Goal: Transaction & Acquisition: Register for event/course

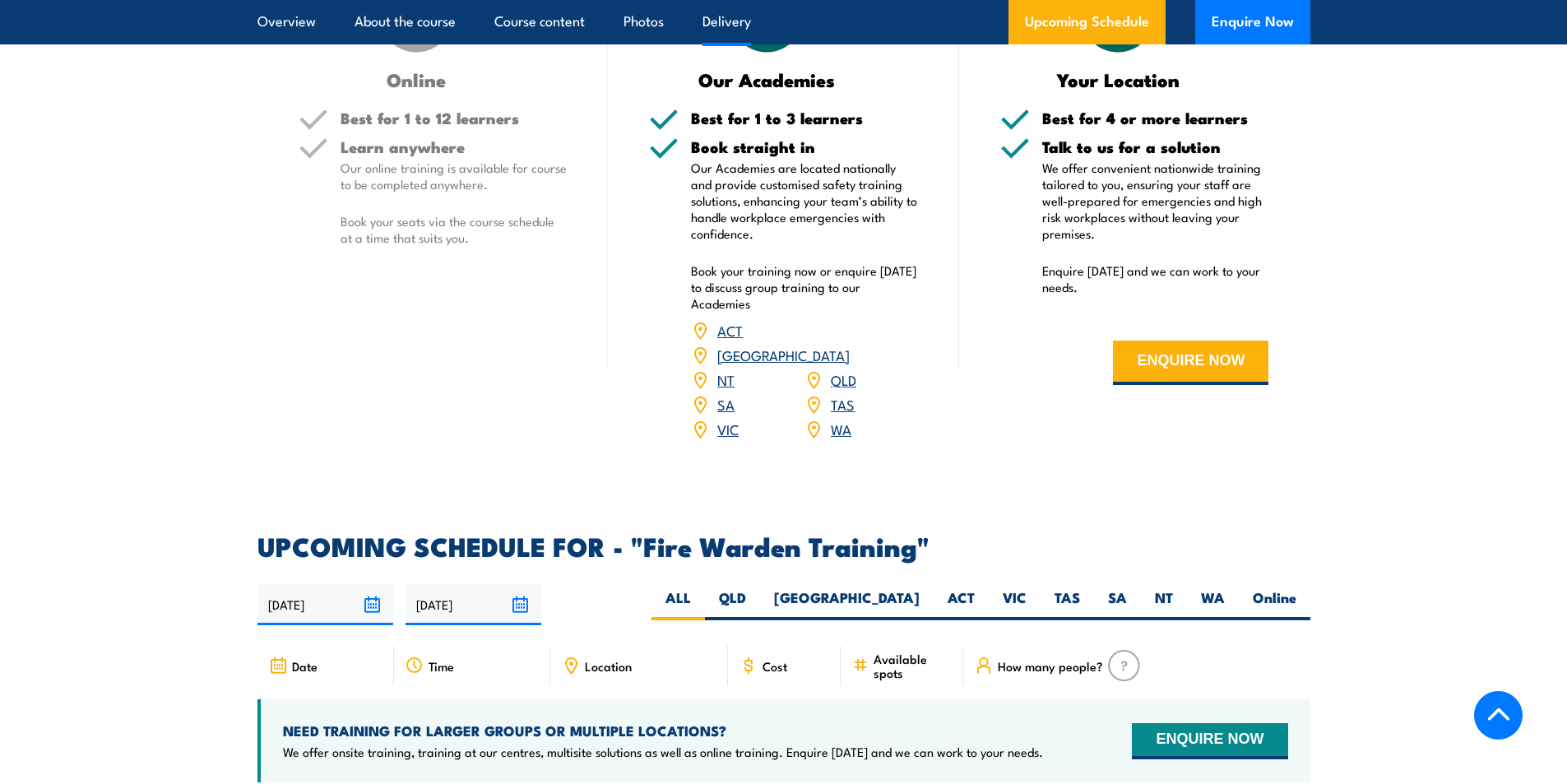
scroll to position [2878, 0]
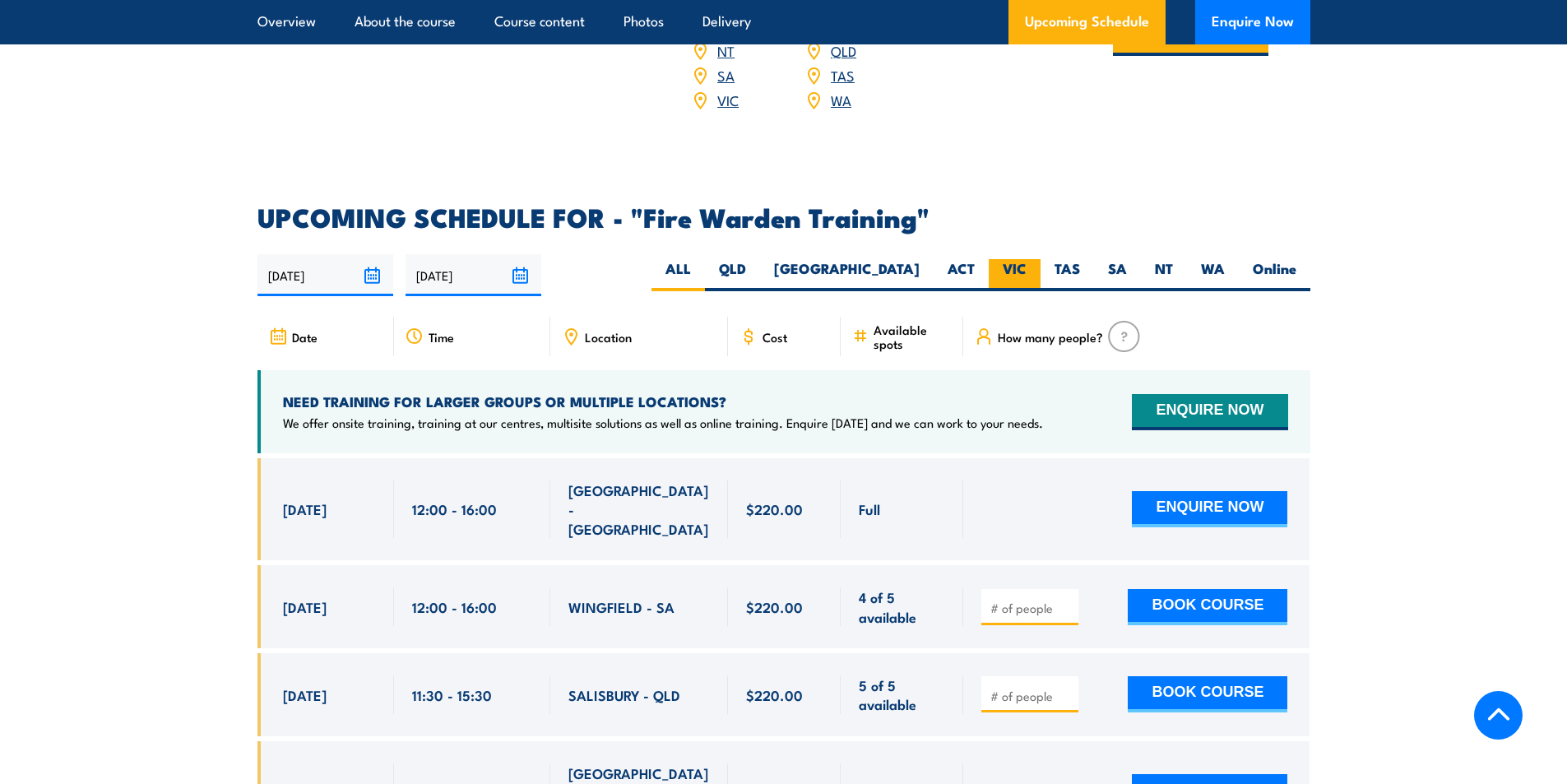
click at [1033, 259] on label "VIC" at bounding box center [1015, 275] width 52 height 32
click at [1033, 259] on input "VIC" at bounding box center [1032, 264] width 10 height 10
radio input "true"
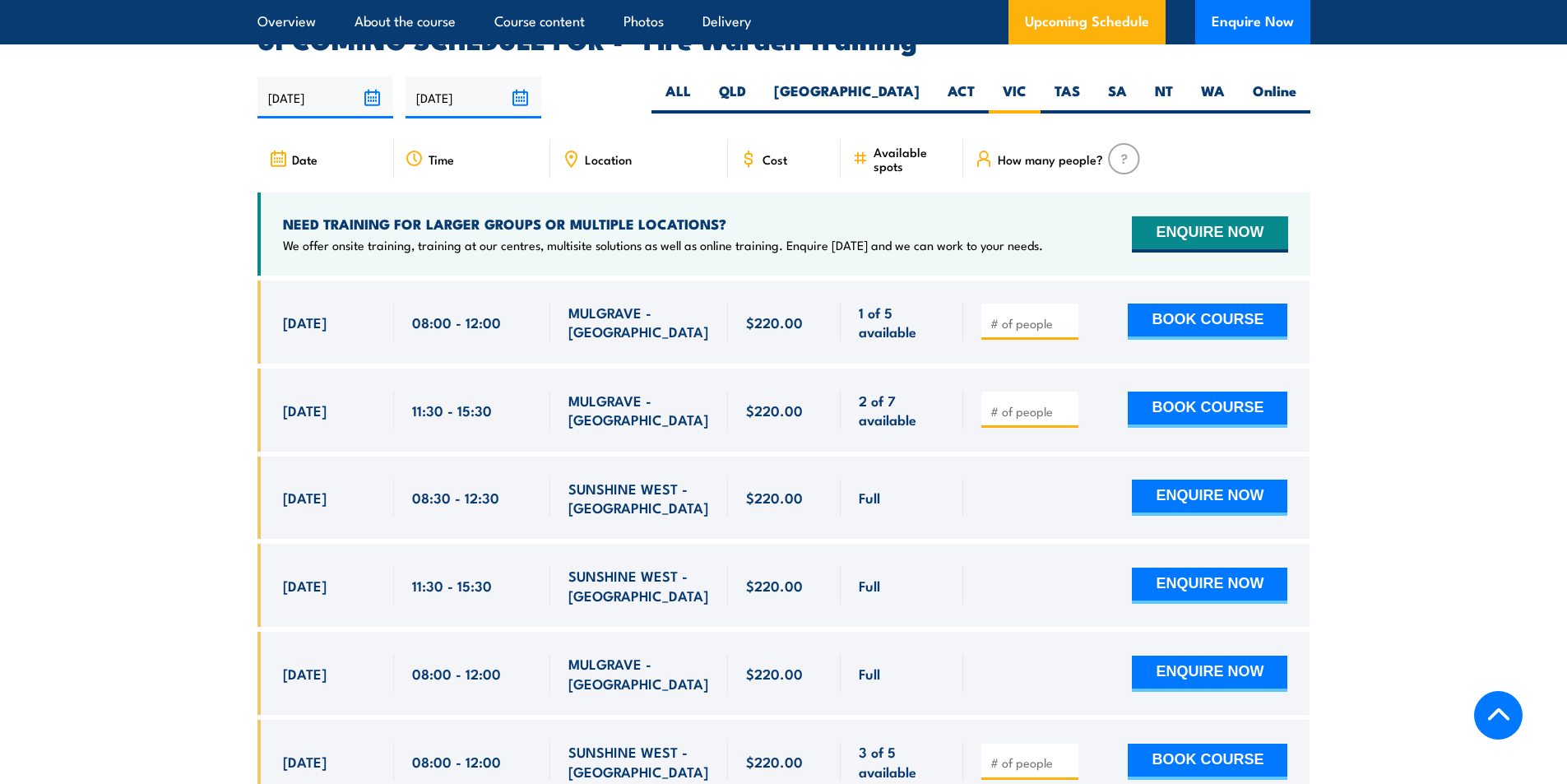
scroll to position [3058, 0]
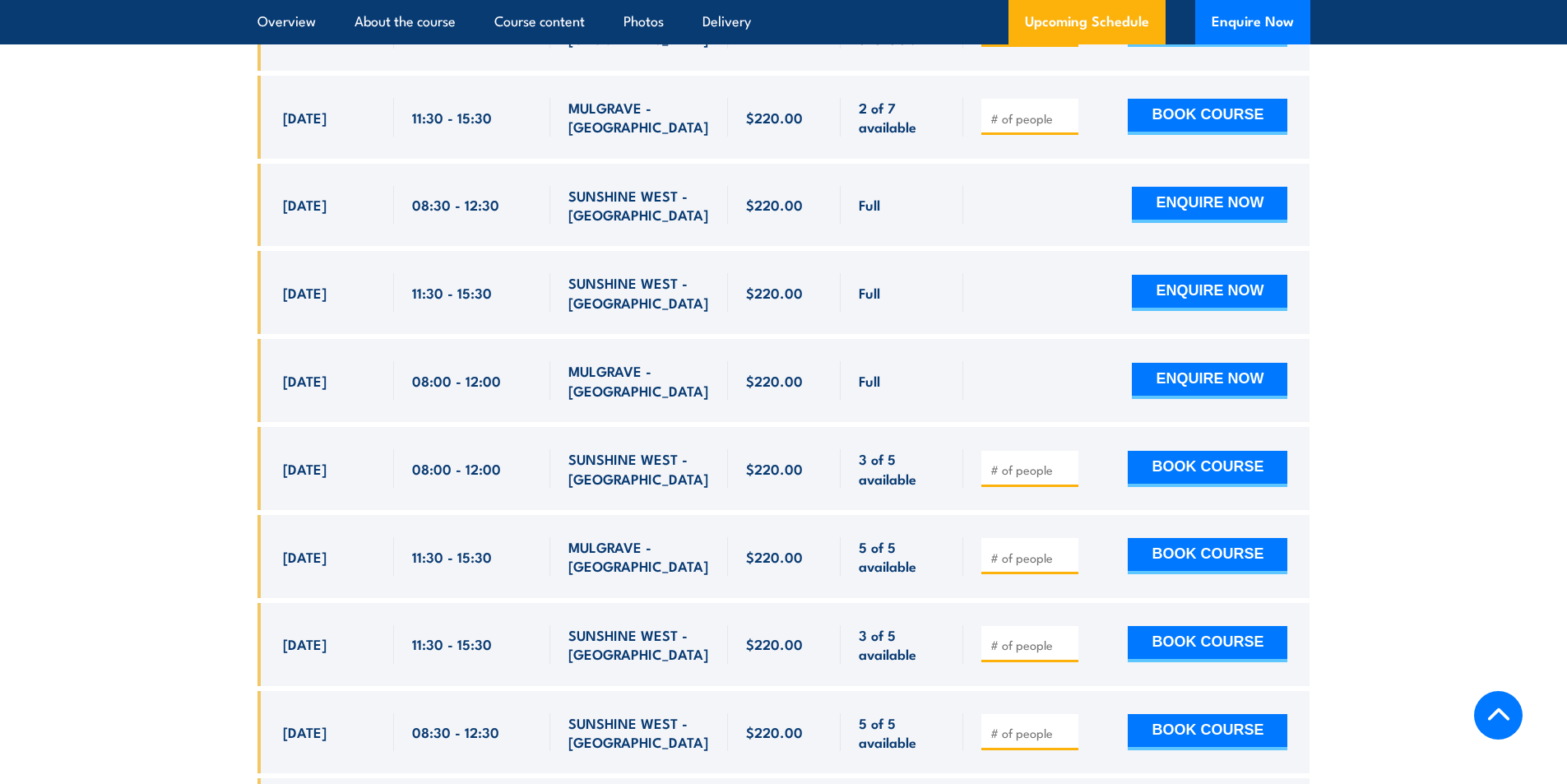
scroll to position [3387, 0]
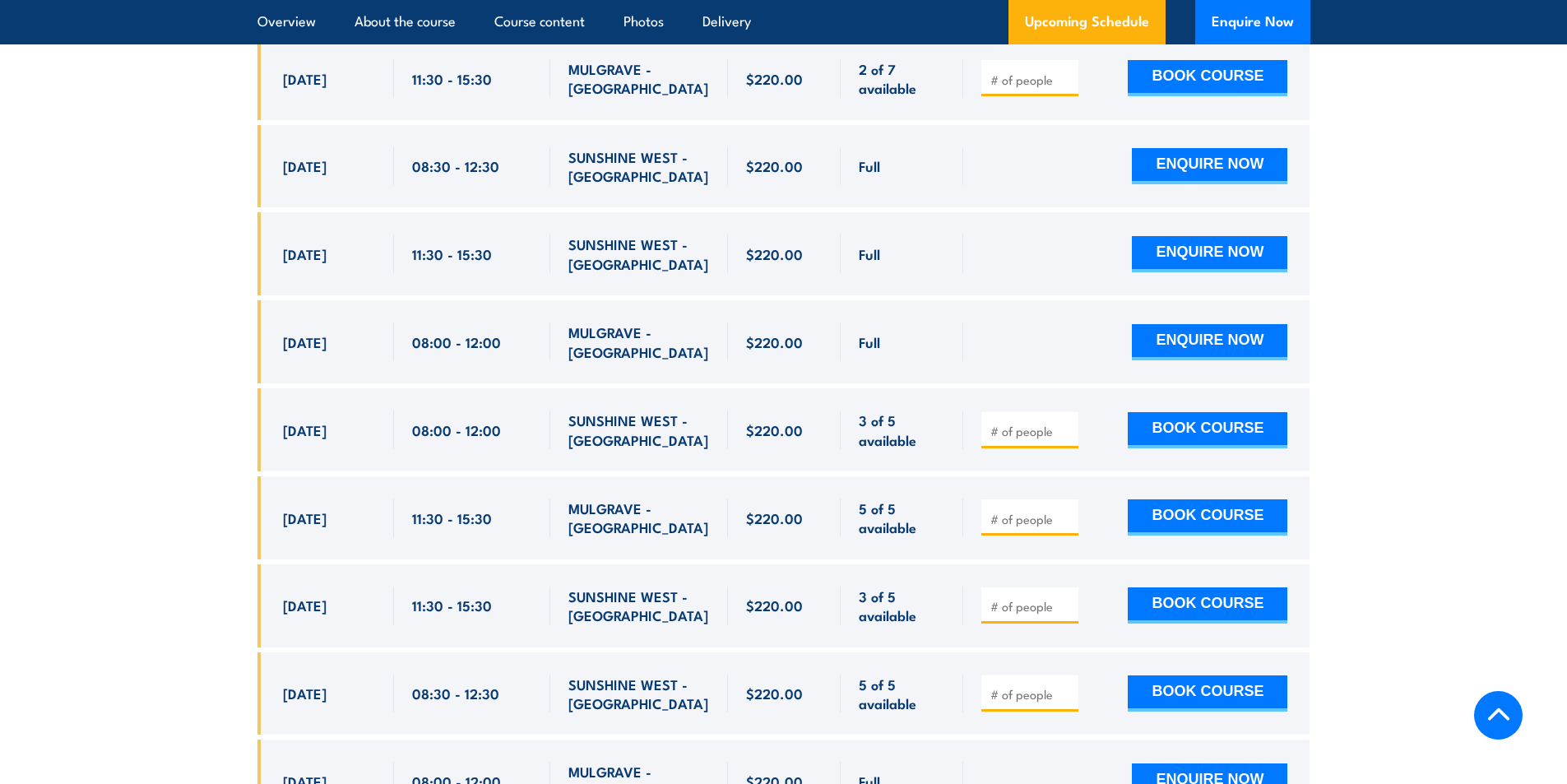
drag, startPoint x: 276, startPoint y: 401, endPoint x: 702, endPoint y: 418, distance: 426.3
click at [702, 418] on div "24 Sep, 2025, 08:00 - 08:00" at bounding box center [784, 429] width 1053 height 83
click at [1003, 422] on input "number" at bounding box center [1032, 430] width 82 height 16
type input "1"
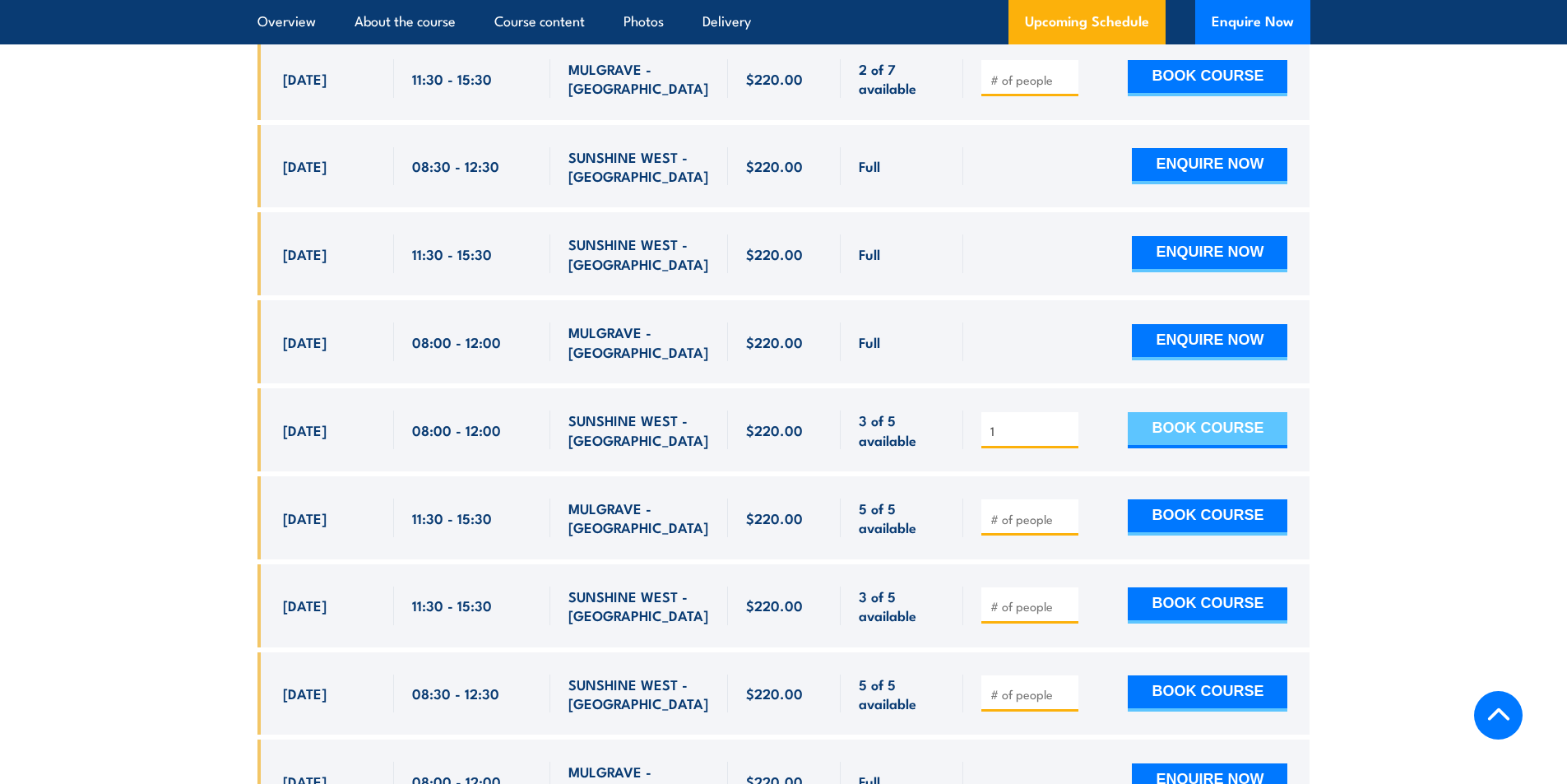
click at [1207, 412] on button "BOOK COURSE" at bounding box center [1208, 430] width 160 height 36
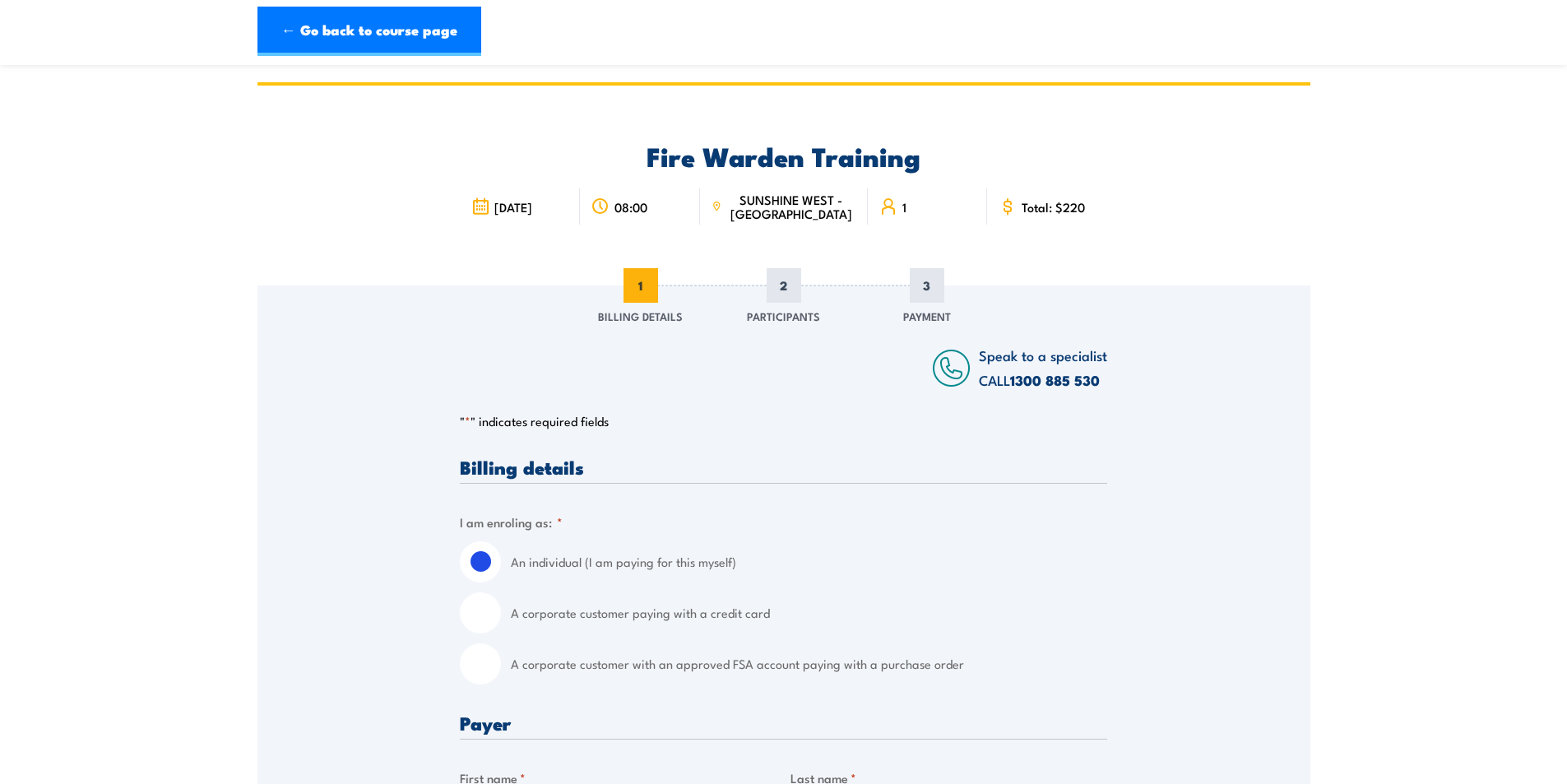
scroll to position [246, 0]
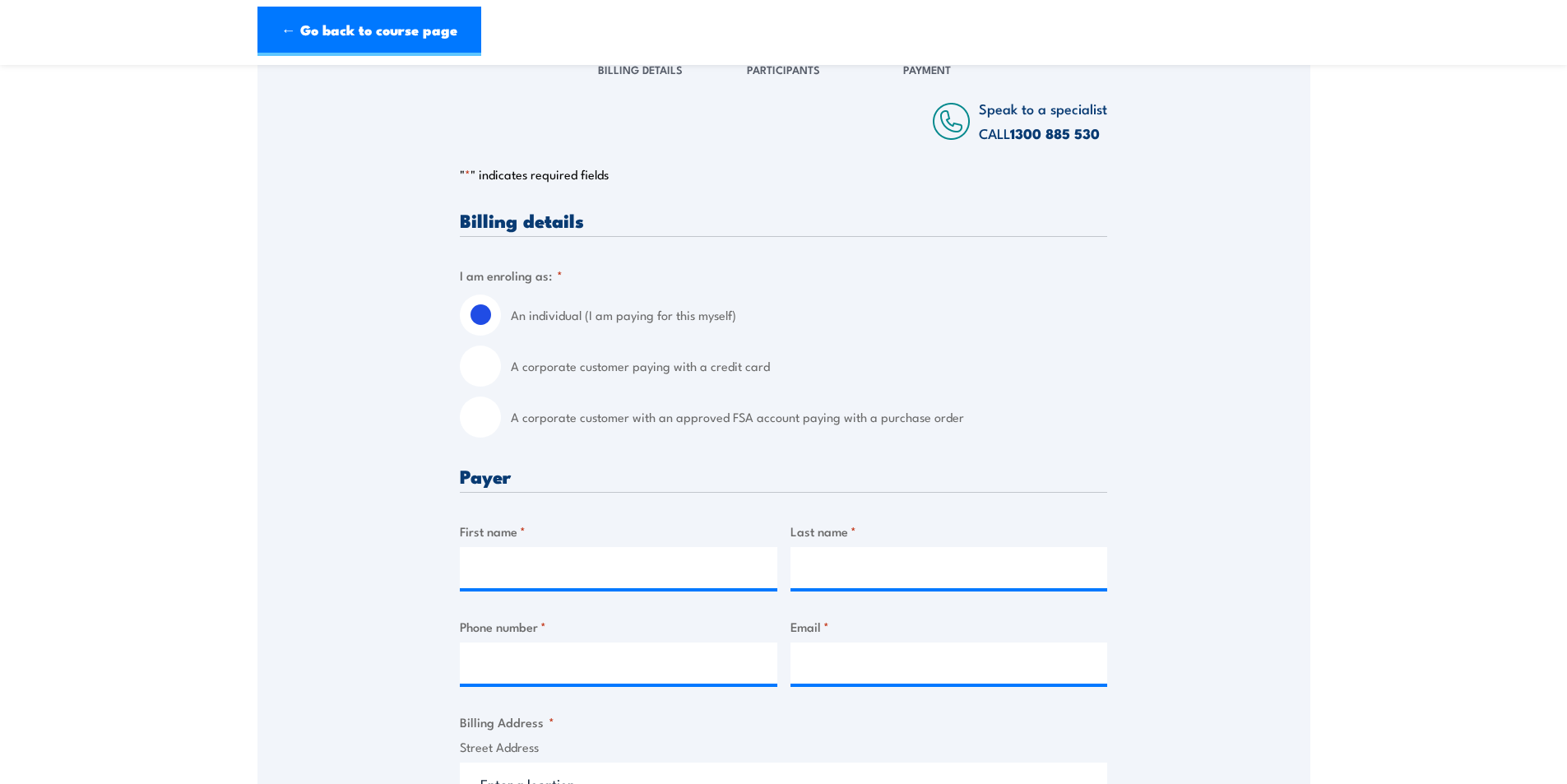
click at [475, 422] on input "A corporate customer with an approved FSA account paying with a purchase order" at bounding box center [480, 417] width 41 height 41
radio input "true"
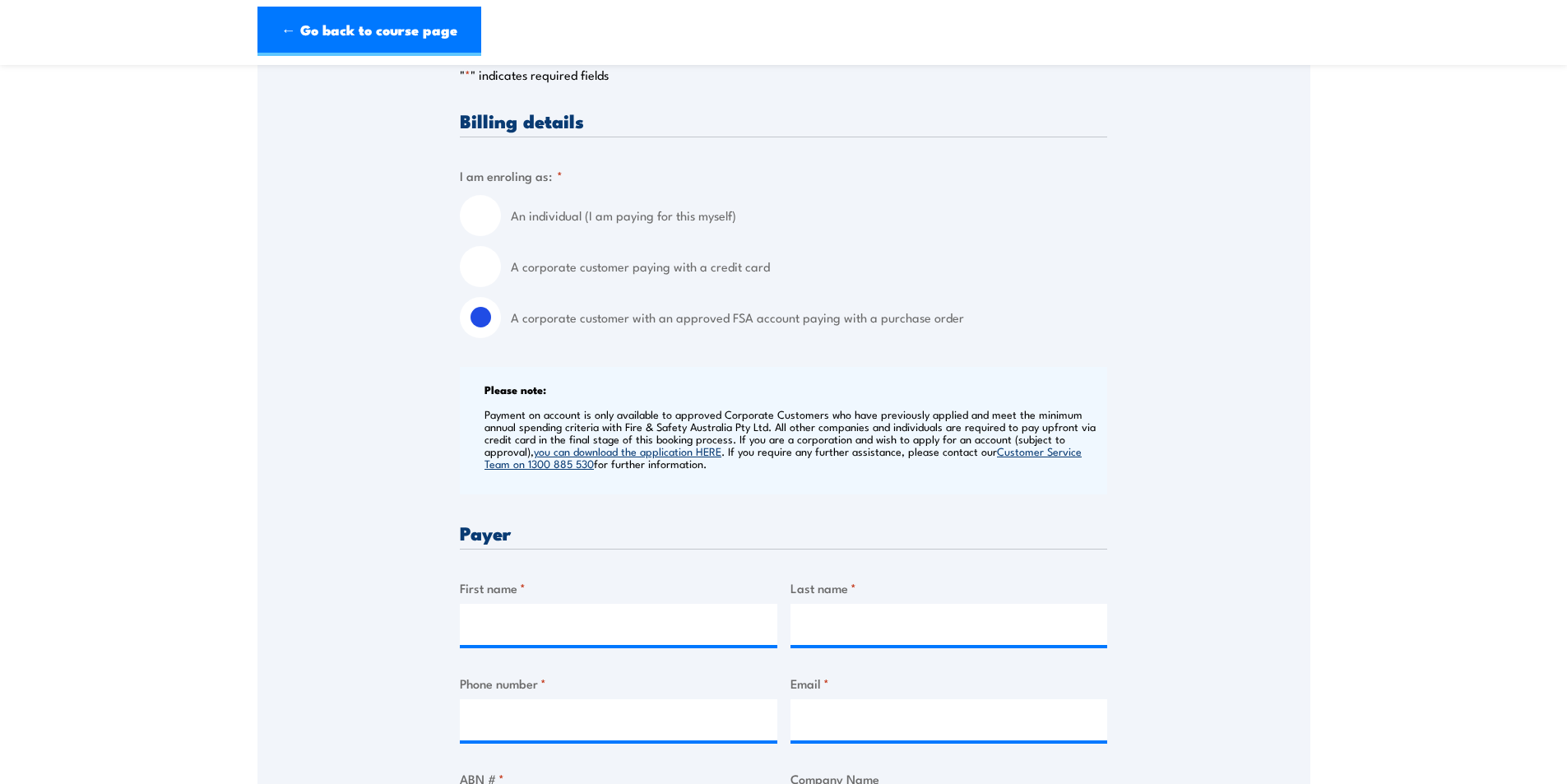
scroll to position [494, 0]
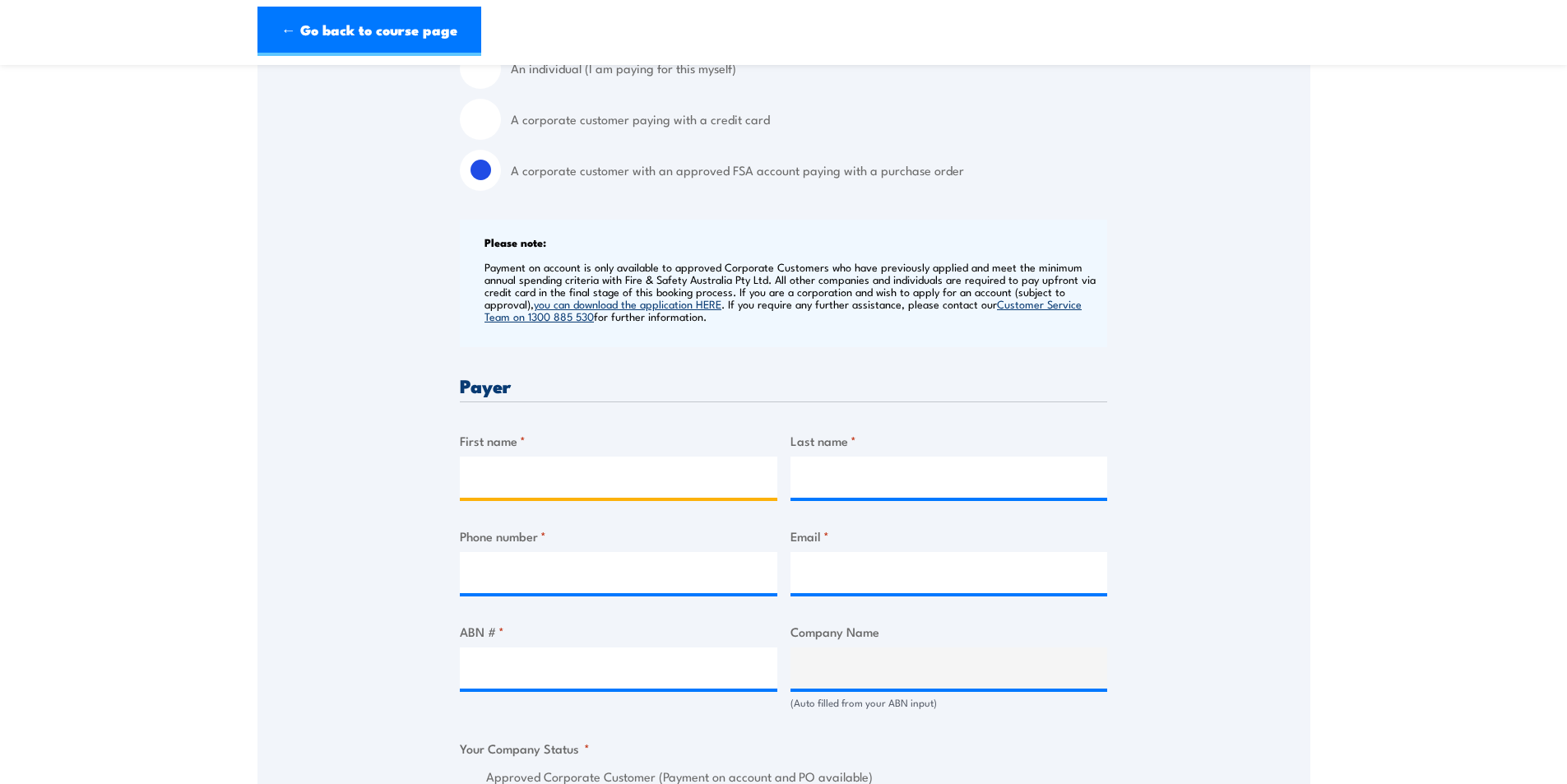
click at [543, 469] on input "First name *" at bounding box center [619, 477] width 318 height 41
type input "a"
type input "[PERSON_NAME]"
type input "0451006378"
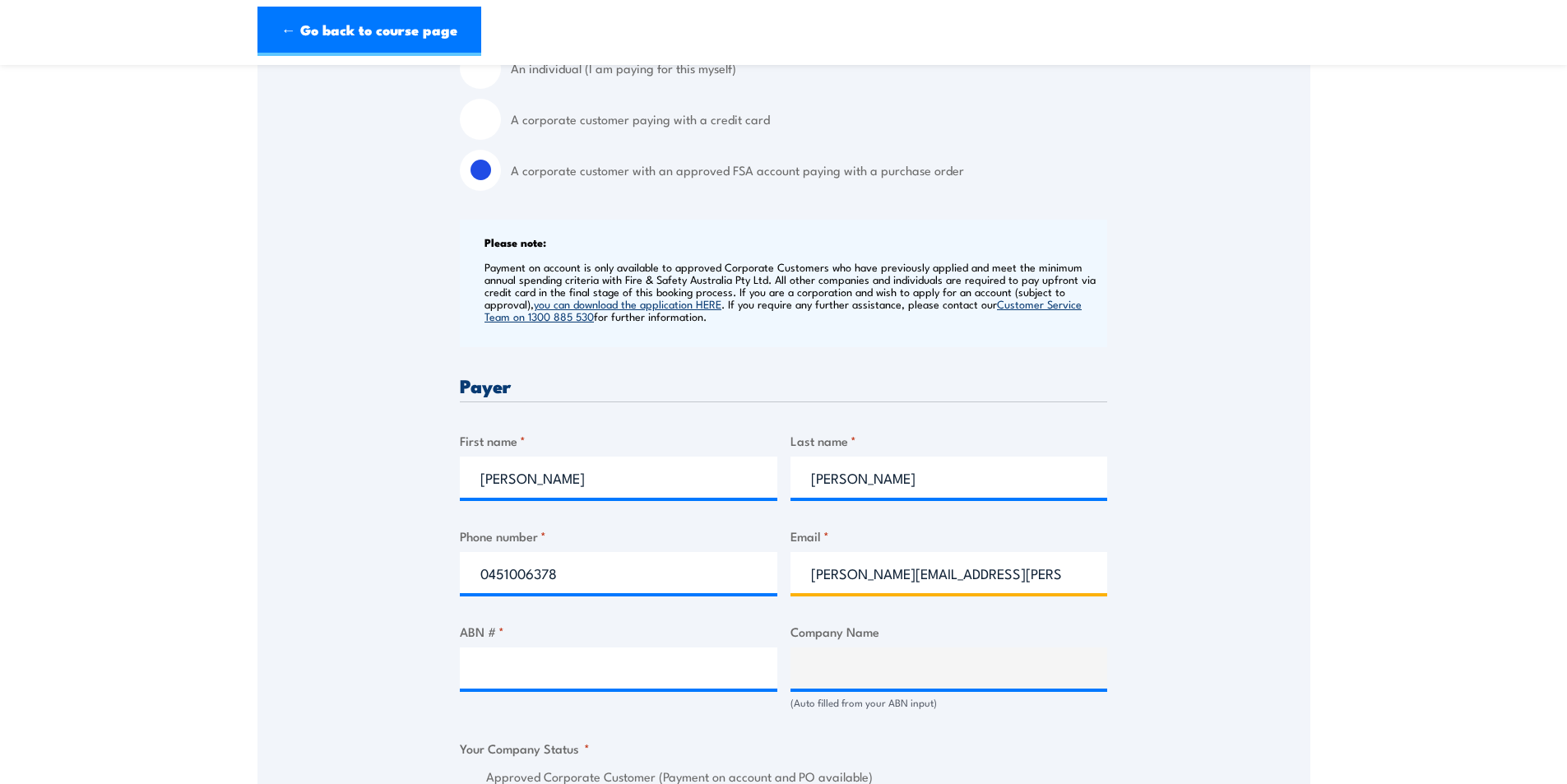
type input "[PERSON_NAME][EMAIL_ADDRESS][PERSON_NAME][DOMAIN_NAME]"
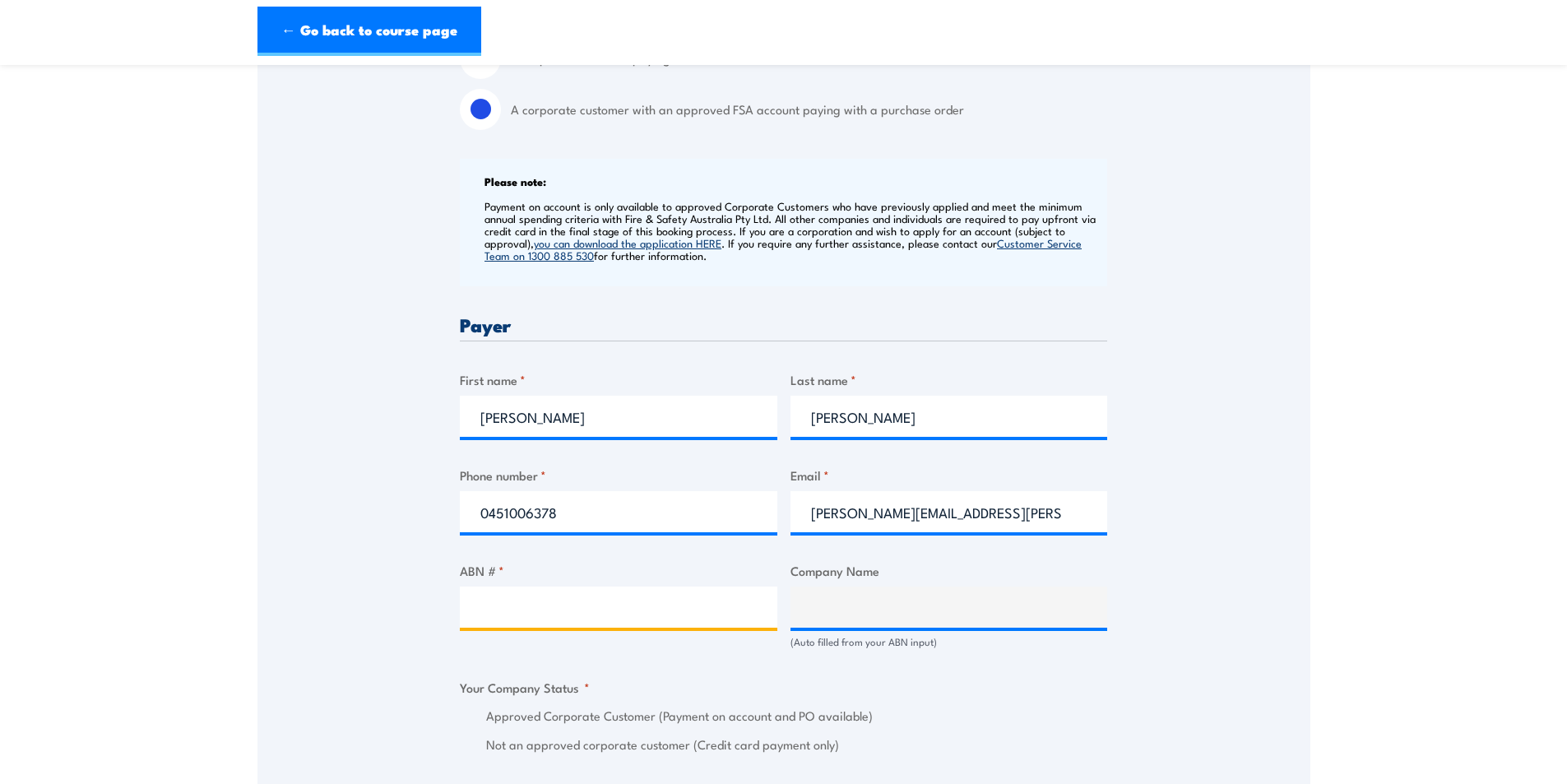
scroll to position [658, 0]
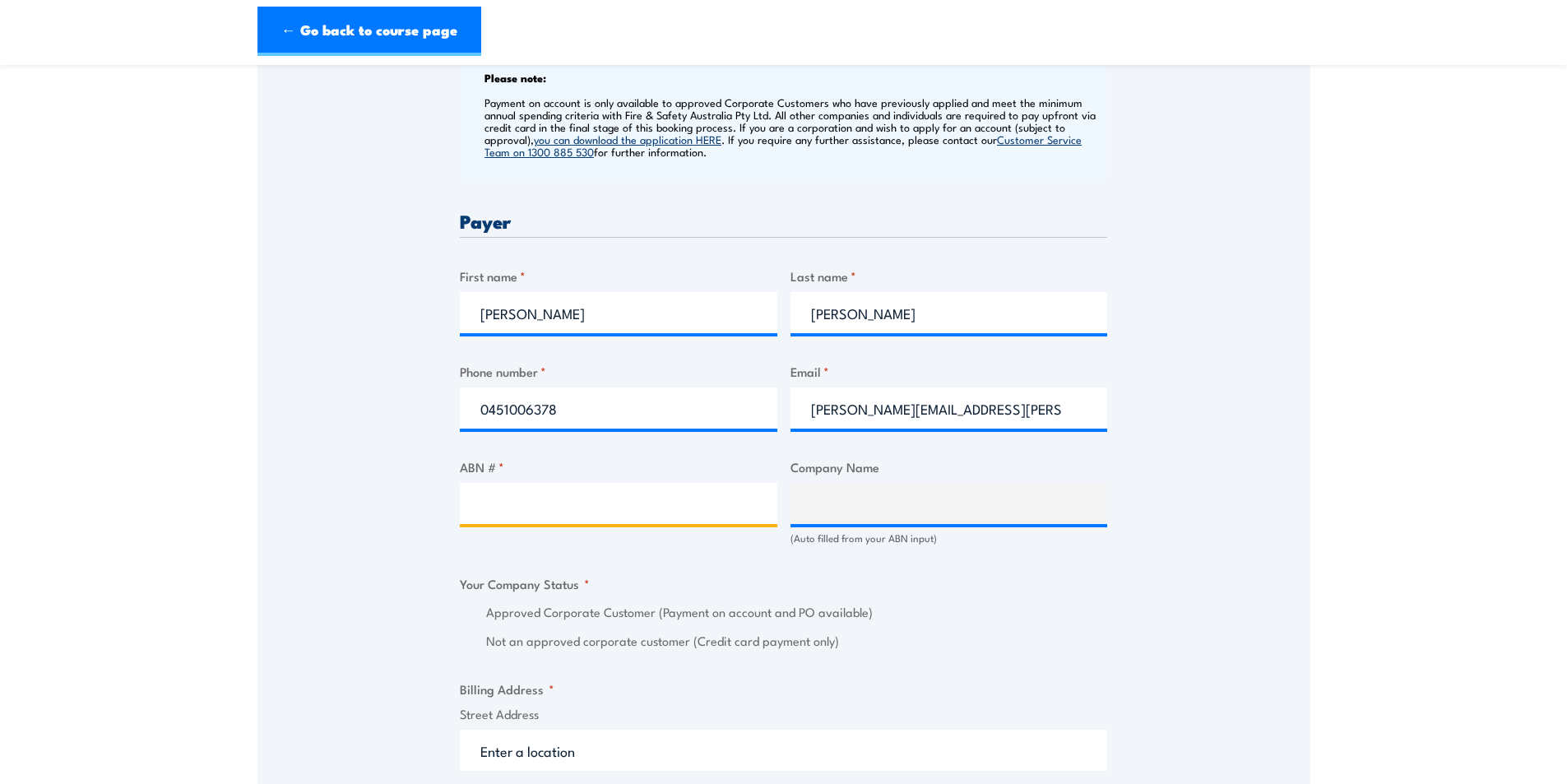
click at [533, 493] on input "ABN # *" at bounding box center [619, 503] width 318 height 41
paste input "94 633 108 700"
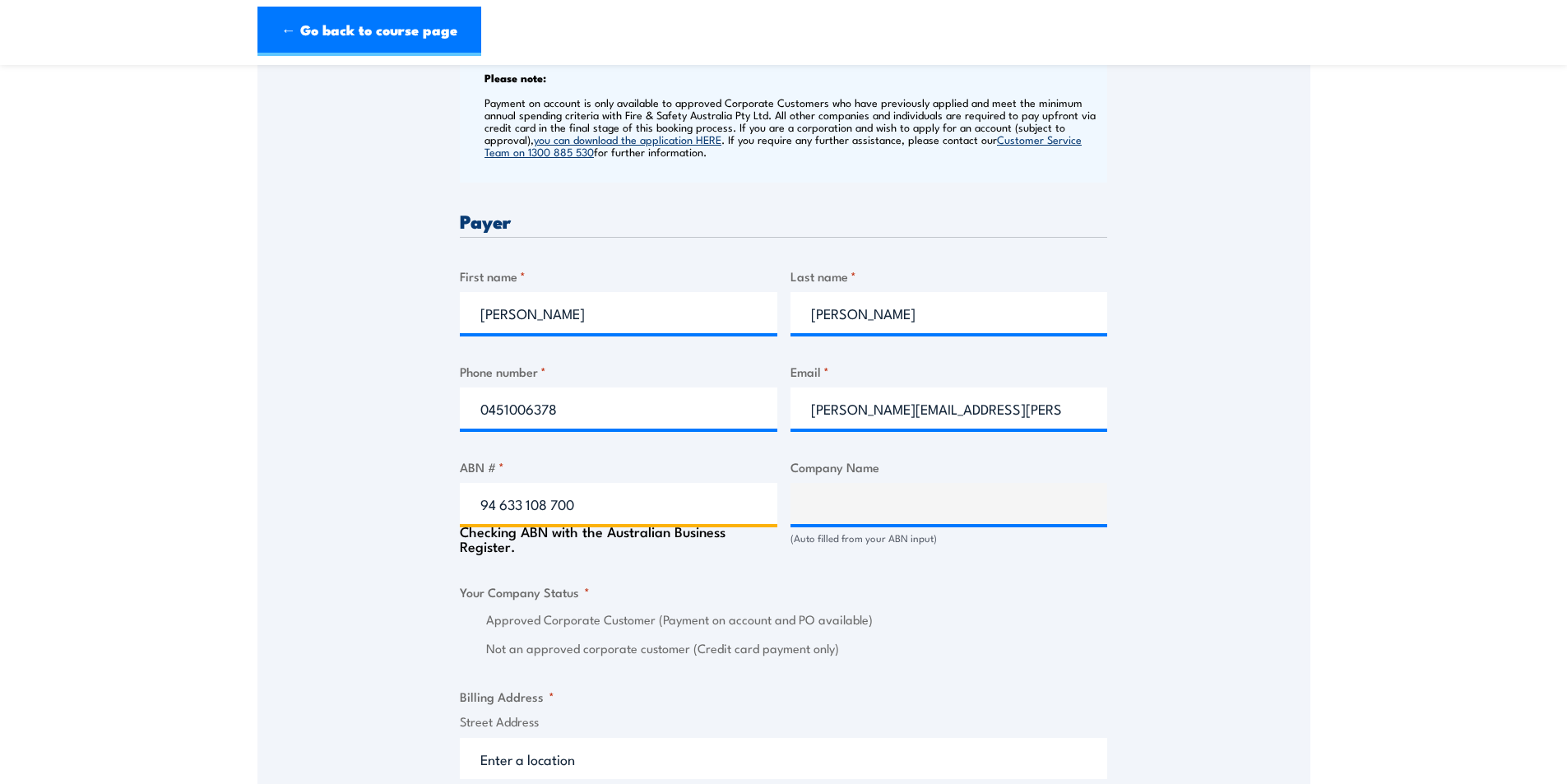
type input "94 633 108 700"
click at [412, 493] on div "Speak to a specialist CALL [PHONE_NUMBER] CALL [PHONE_NUMBER] " * " indicates r…" at bounding box center [784, 538] width 1053 height 1822
type input "THE CARE AUTOMOTIVE GROUP PTY LTD"
radio input "true"
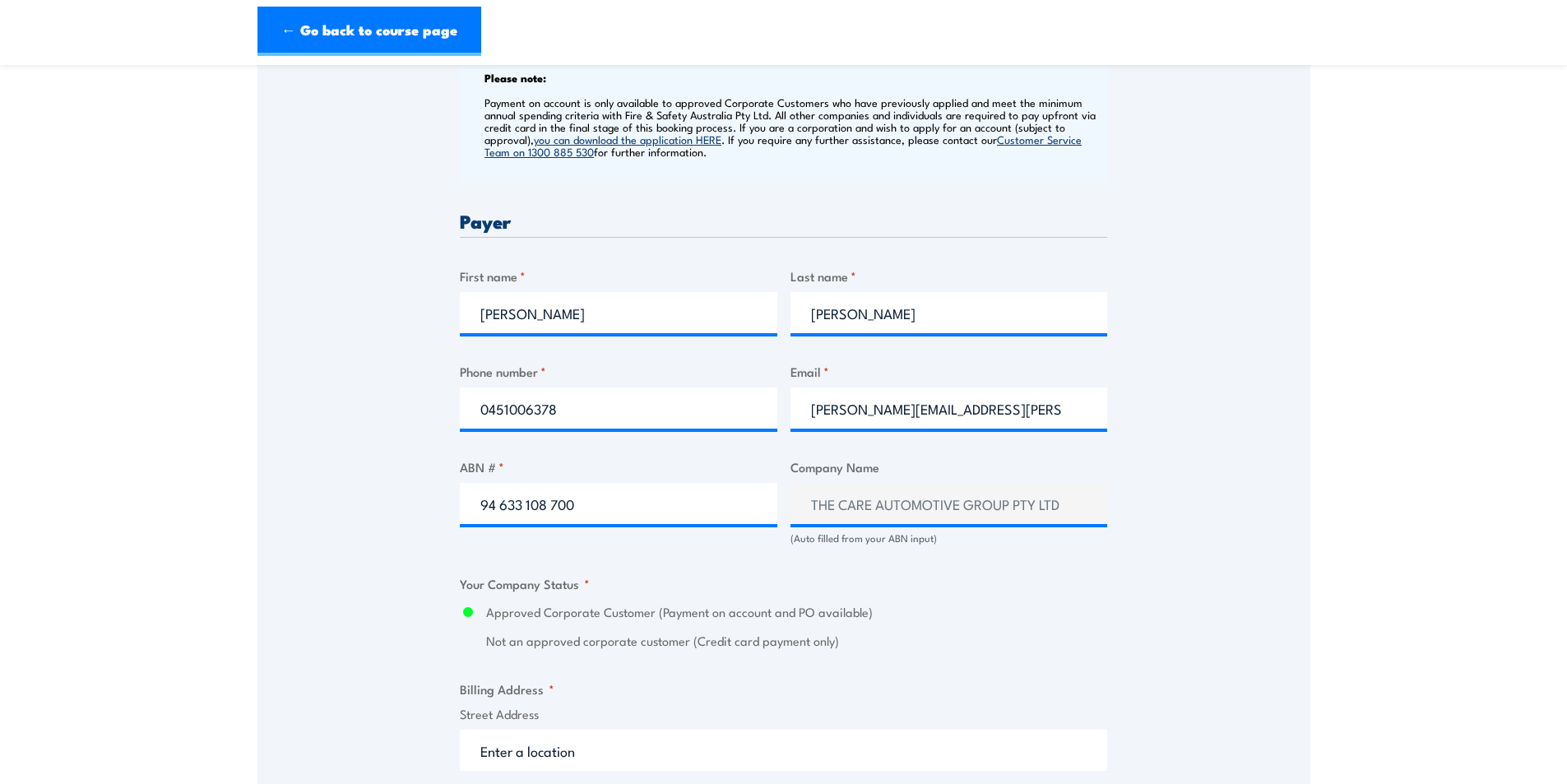
click at [387, 485] on div "Speak to a specialist CALL [PHONE_NUMBER] CALL [PHONE_NUMBER] " * " indicates r…" at bounding box center [784, 534] width 1053 height 1814
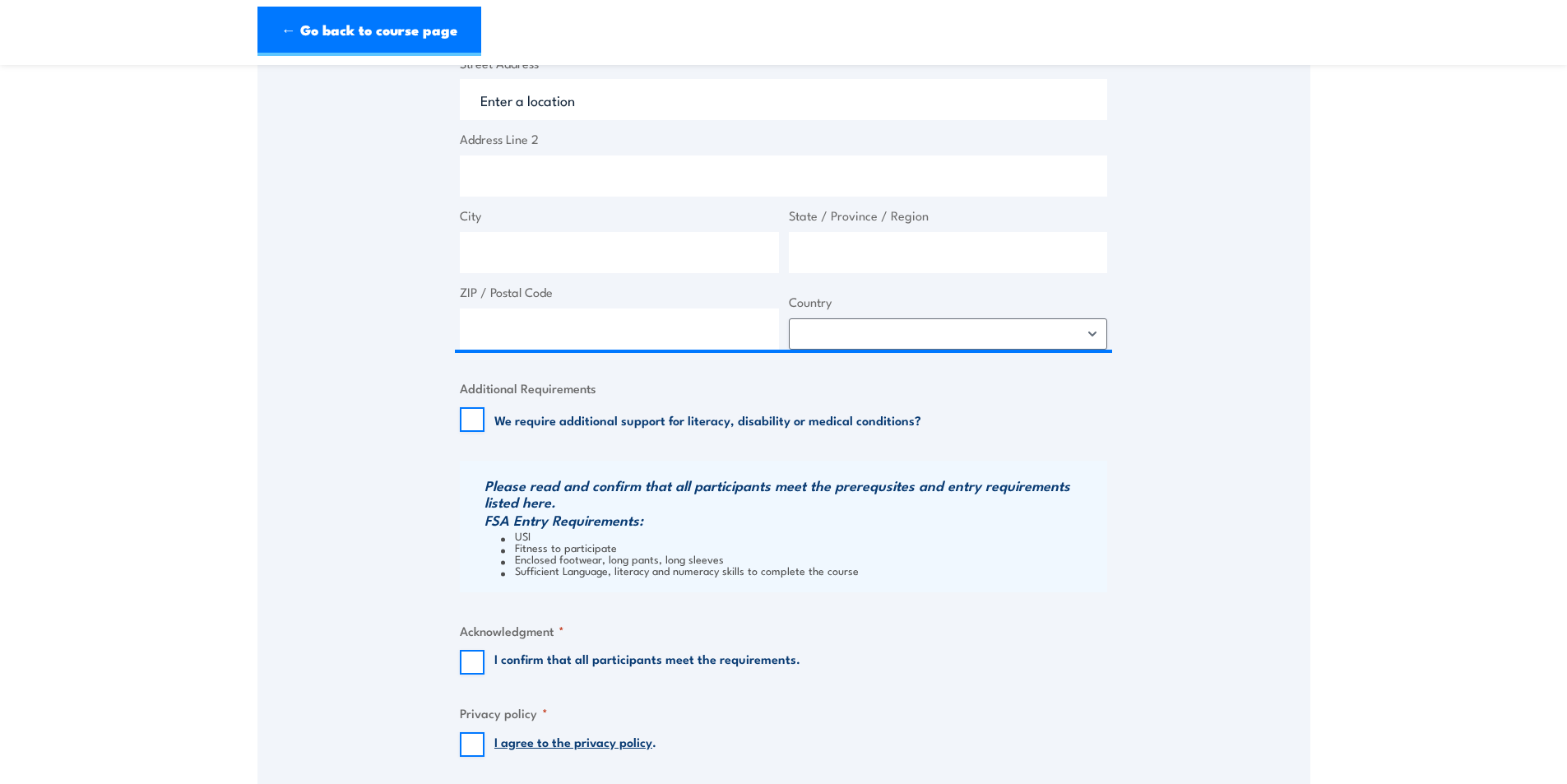
scroll to position [1316, 0]
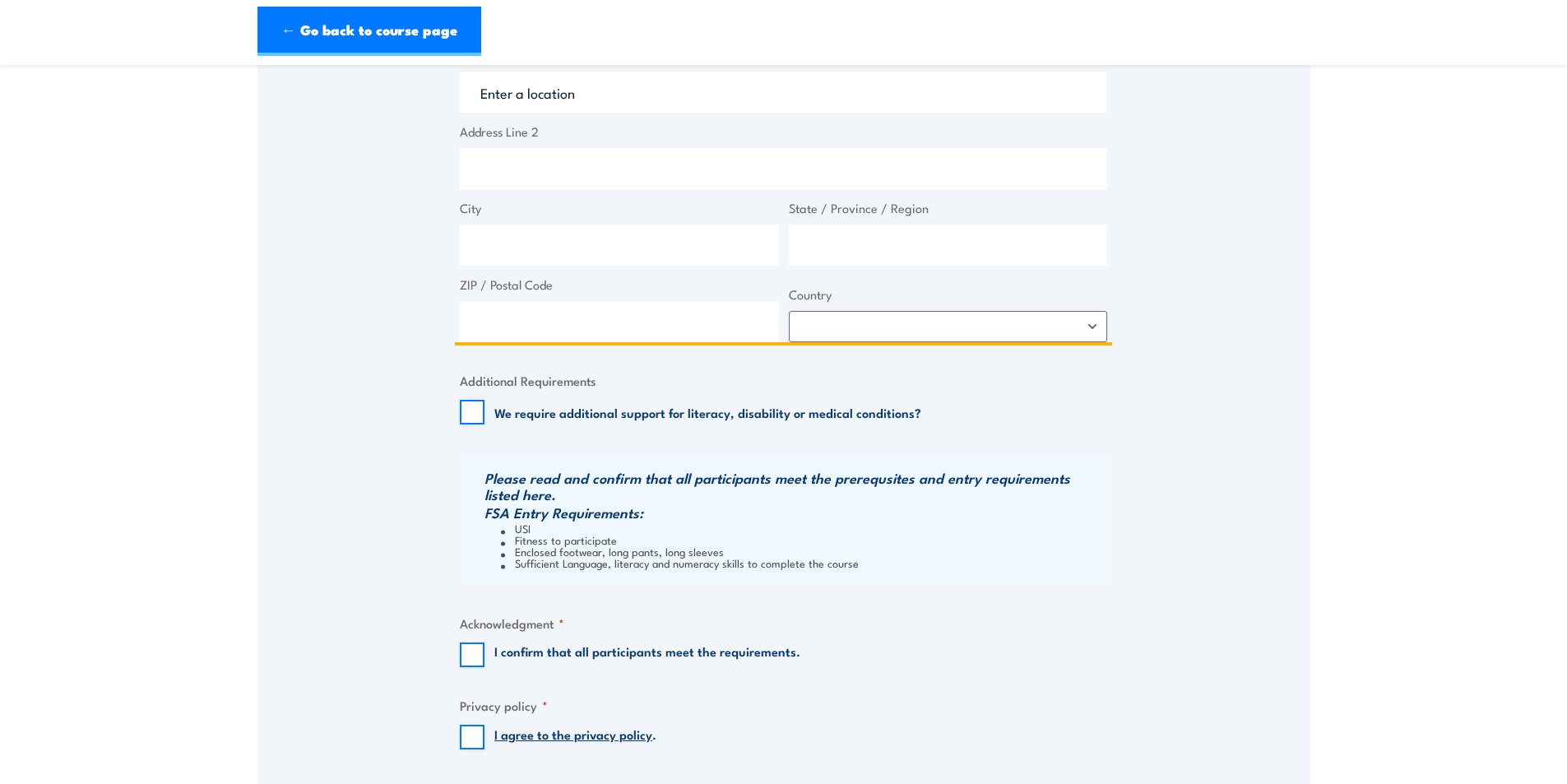
click at [543, 152] on input "Address Line 2" at bounding box center [784, 168] width 648 height 41
type input "[STREET_ADDRESS]"
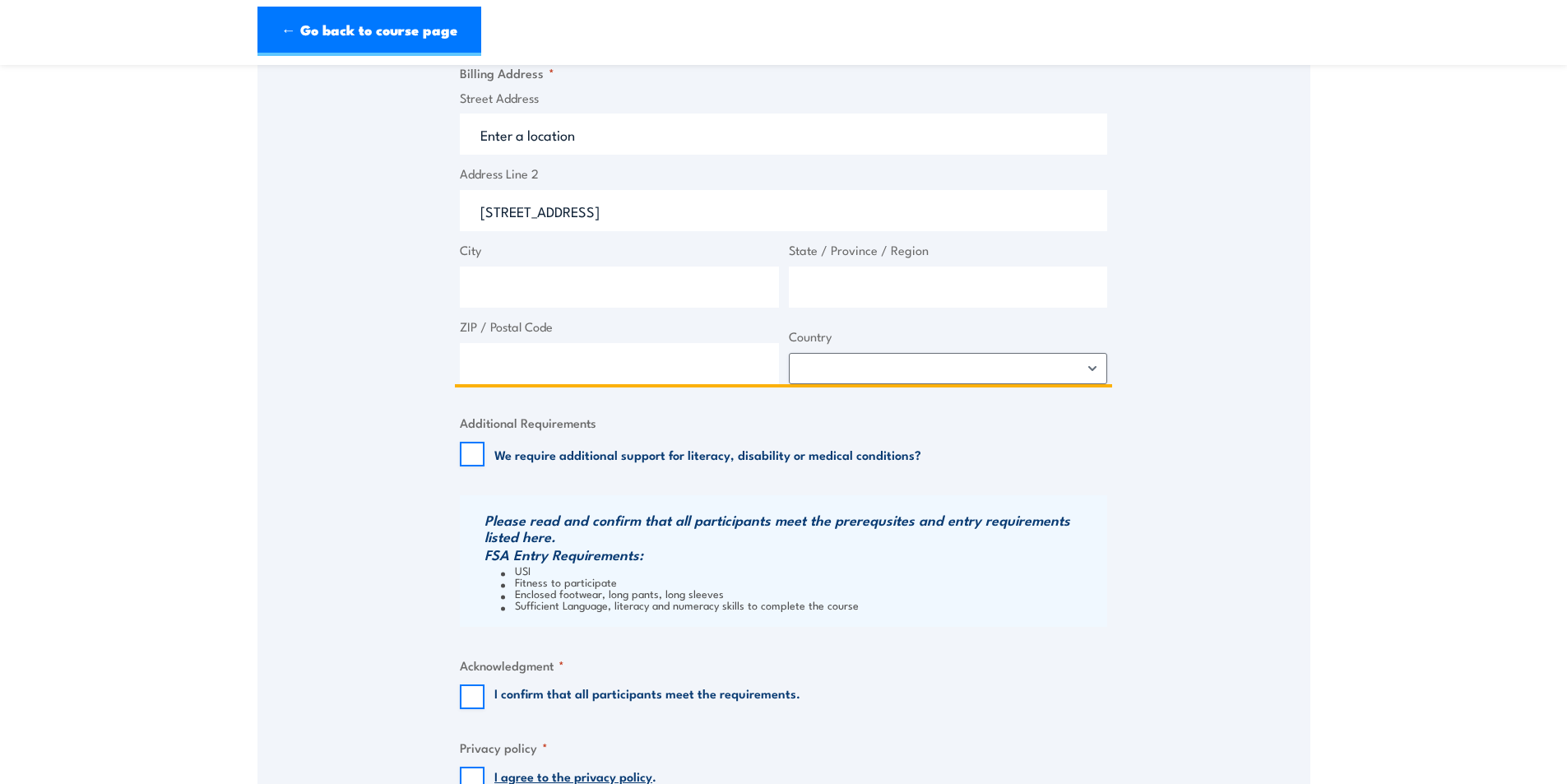
scroll to position [1233, 0]
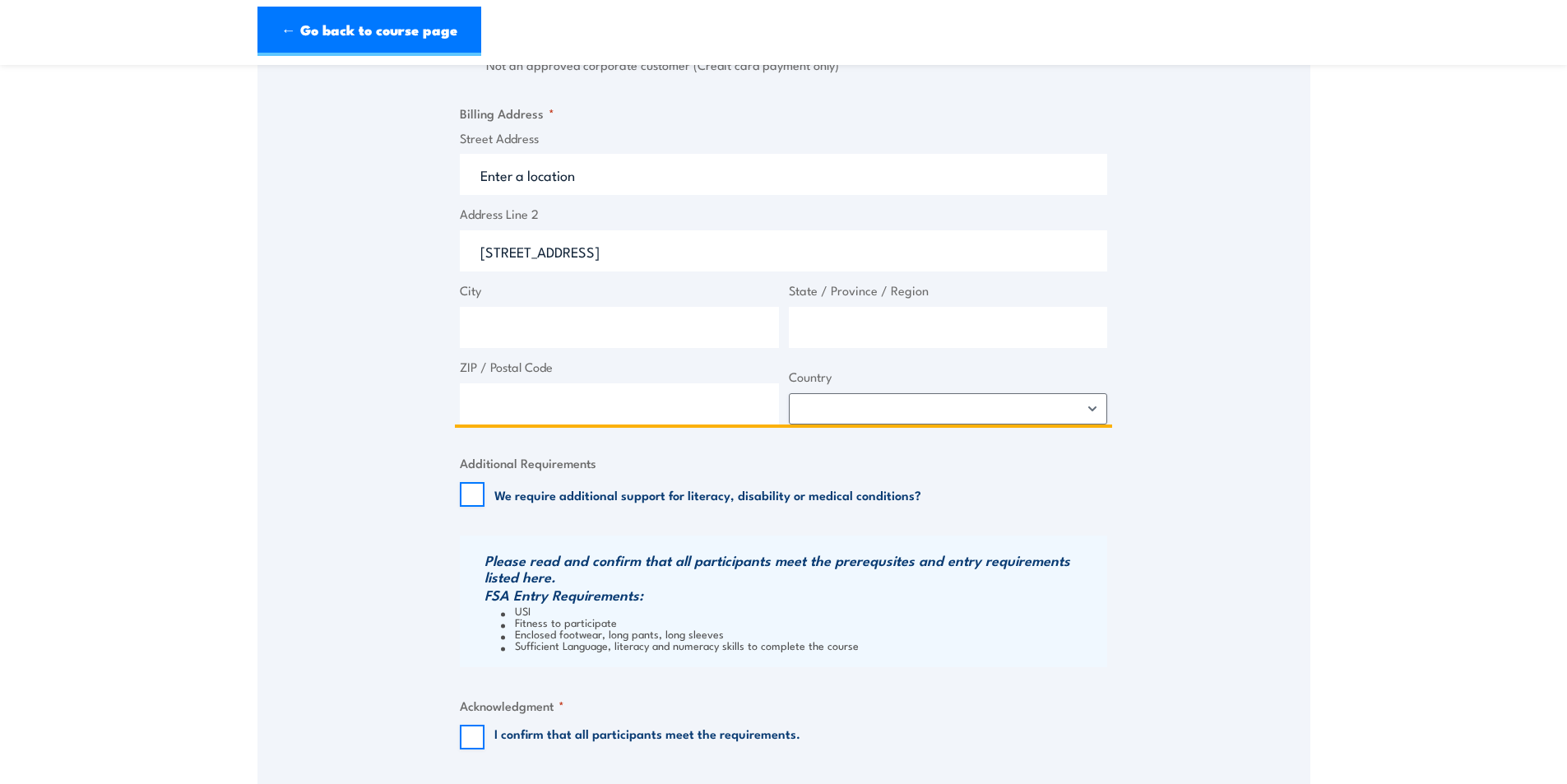
drag, startPoint x: 635, startPoint y: 265, endPoint x: 452, endPoint y: 265, distance: 183.0
click at [564, 172] on input "Street Address" at bounding box center [784, 174] width 648 height 41
paste input "[STREET_ADDRESS]"
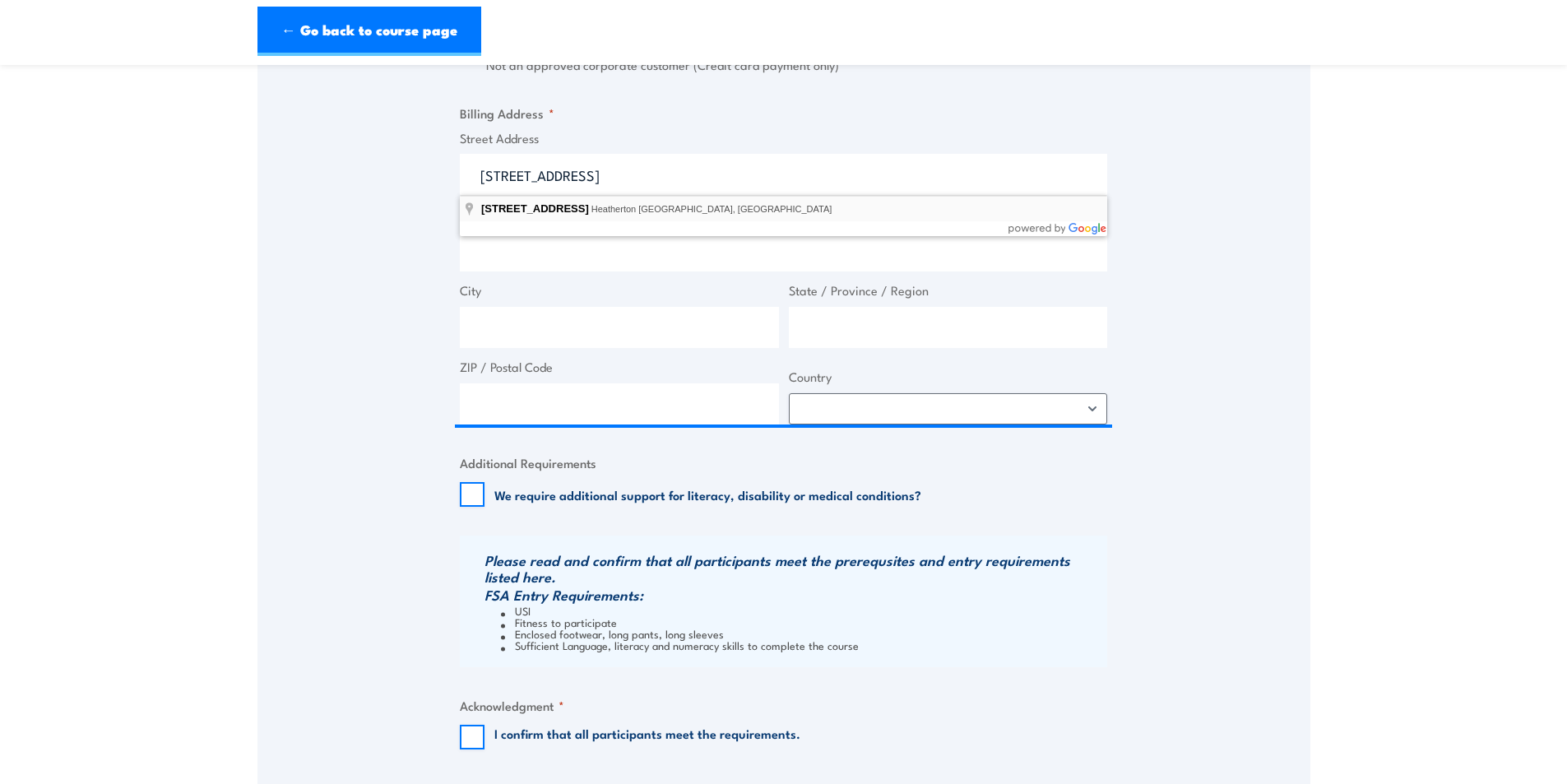
type input "[STREET_ADDRESS]"
type input "50 Sunmore Cl"
type input "Heatherton"
type input "Victoria"
type input "3202"
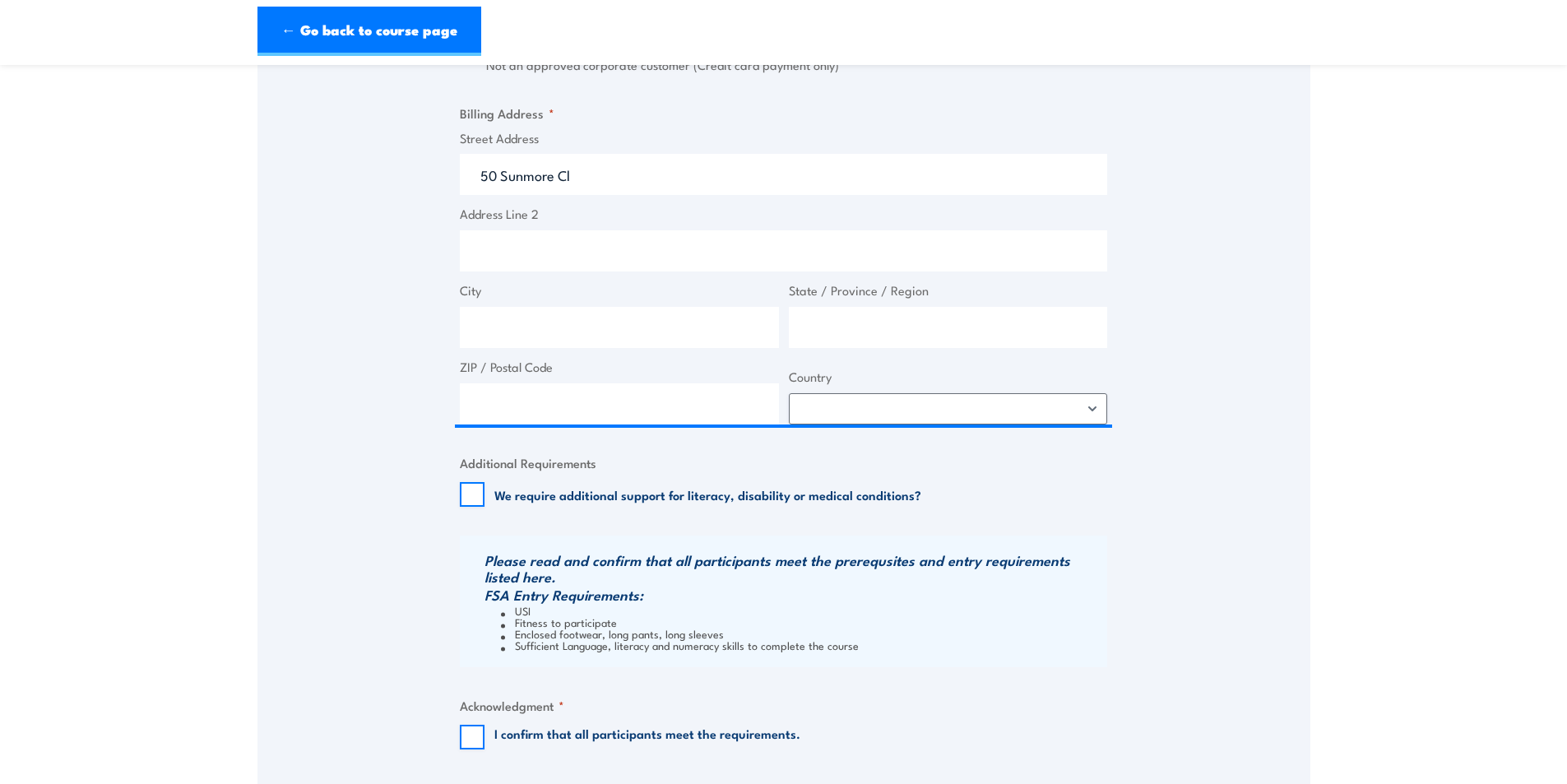
select select "[GEOGRAPHIC_DATA]"
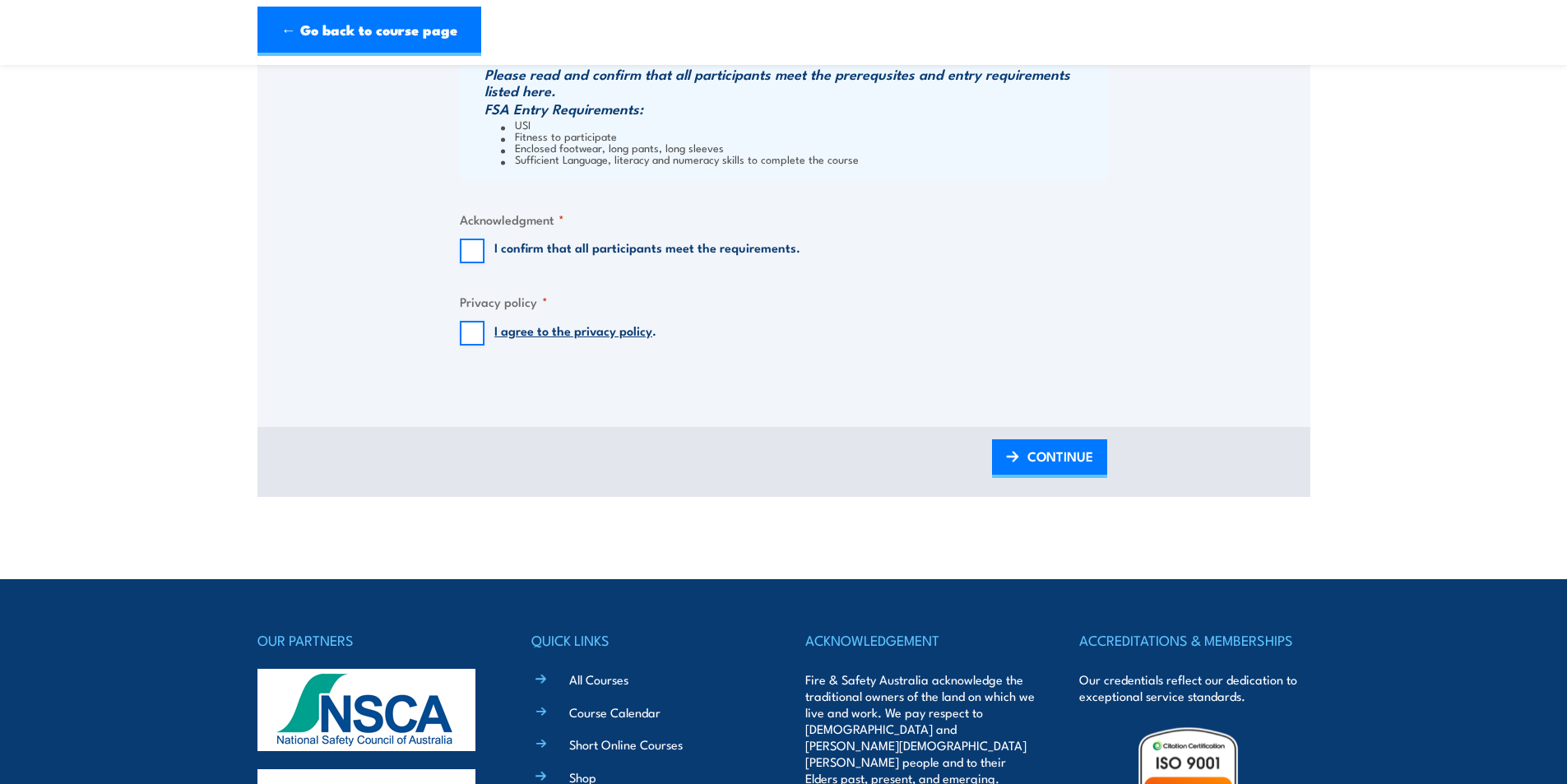
scroll to position [1727, 0]
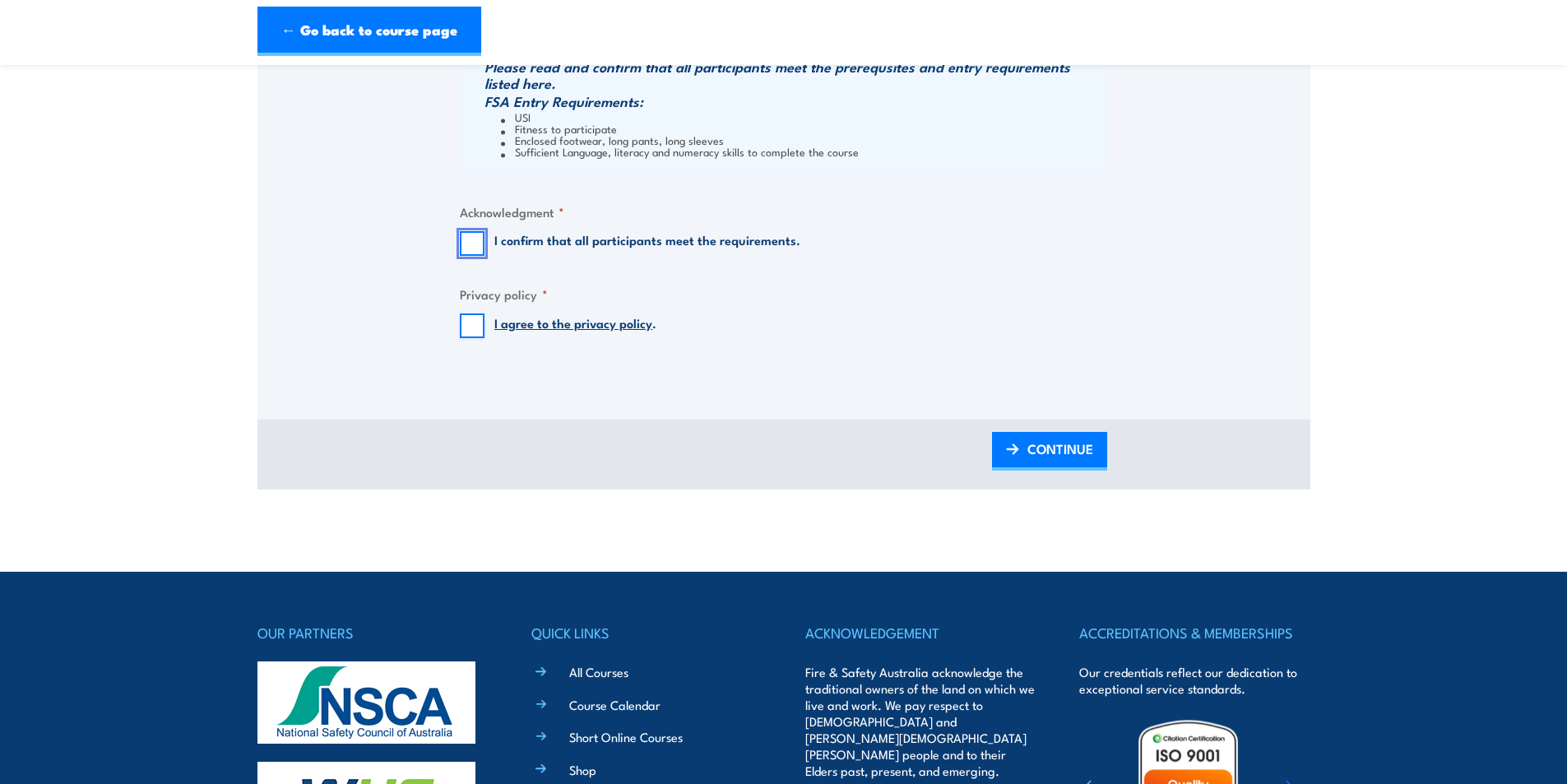
click at [479, 252] on input "I confirm that all participants meet the requirements." at bounding box center [472, 243] width 25 height 25
checkbox input "true"
click at [476, 331] on input "I agree to the privacy policy ." at bounding box center [472, 325] width 25 height 25
checkbox input "true"
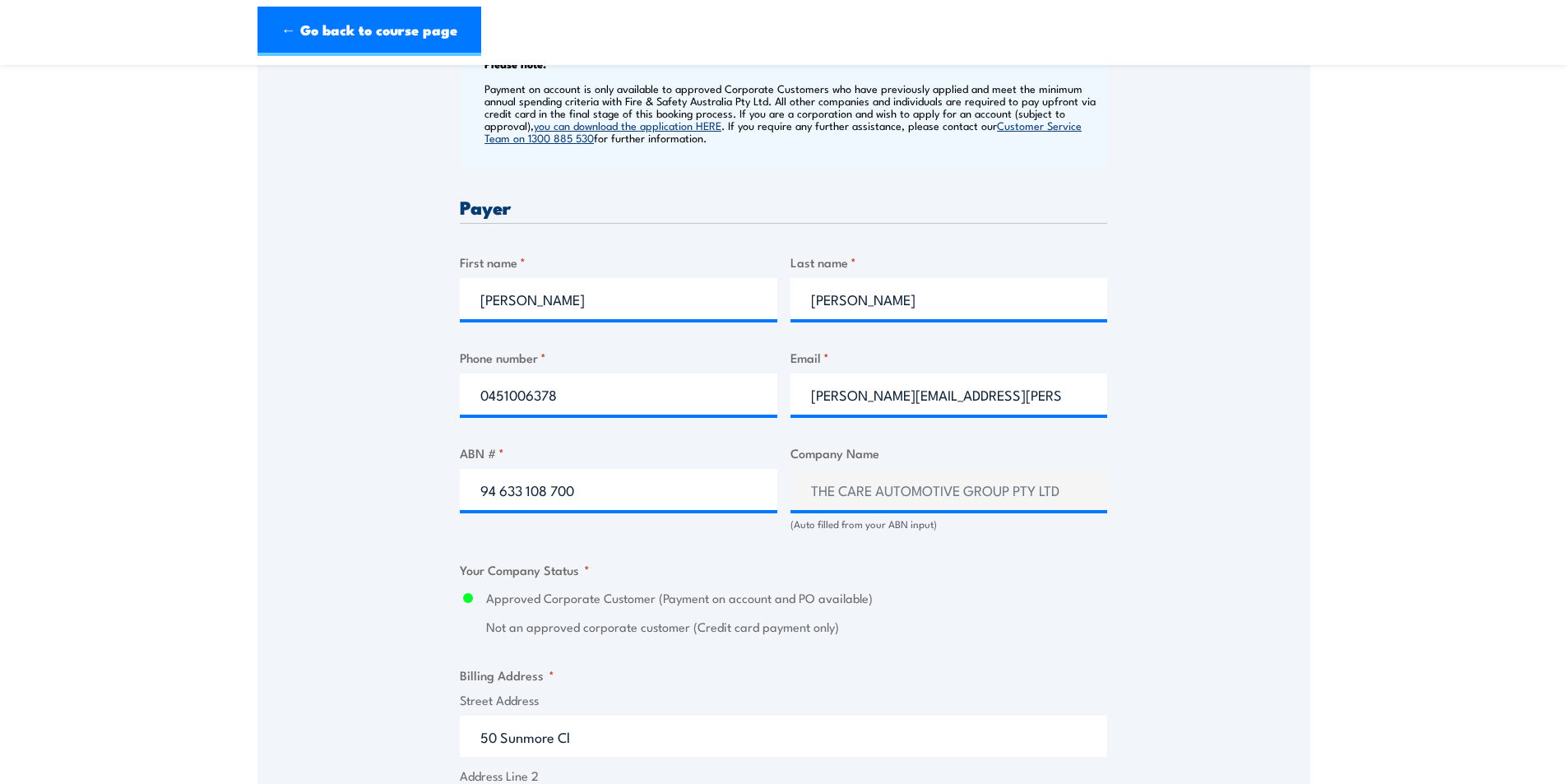
scroll to position [575, 0]
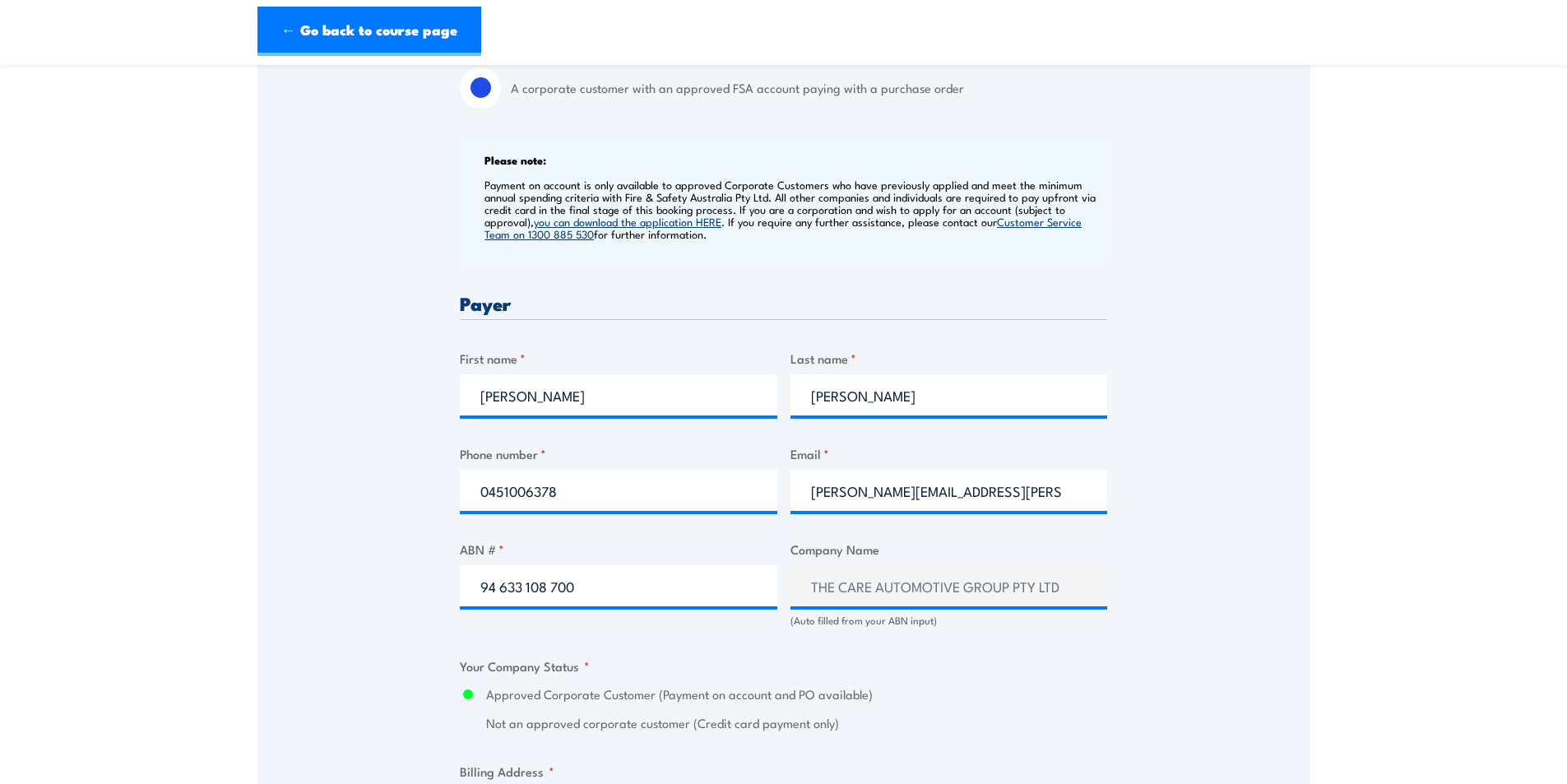
click at [669, 347] on div "Billing details I am enroling as: * An individual (I am paying for this myself)…" at bounding box center [784, 700] width 648 height 1637
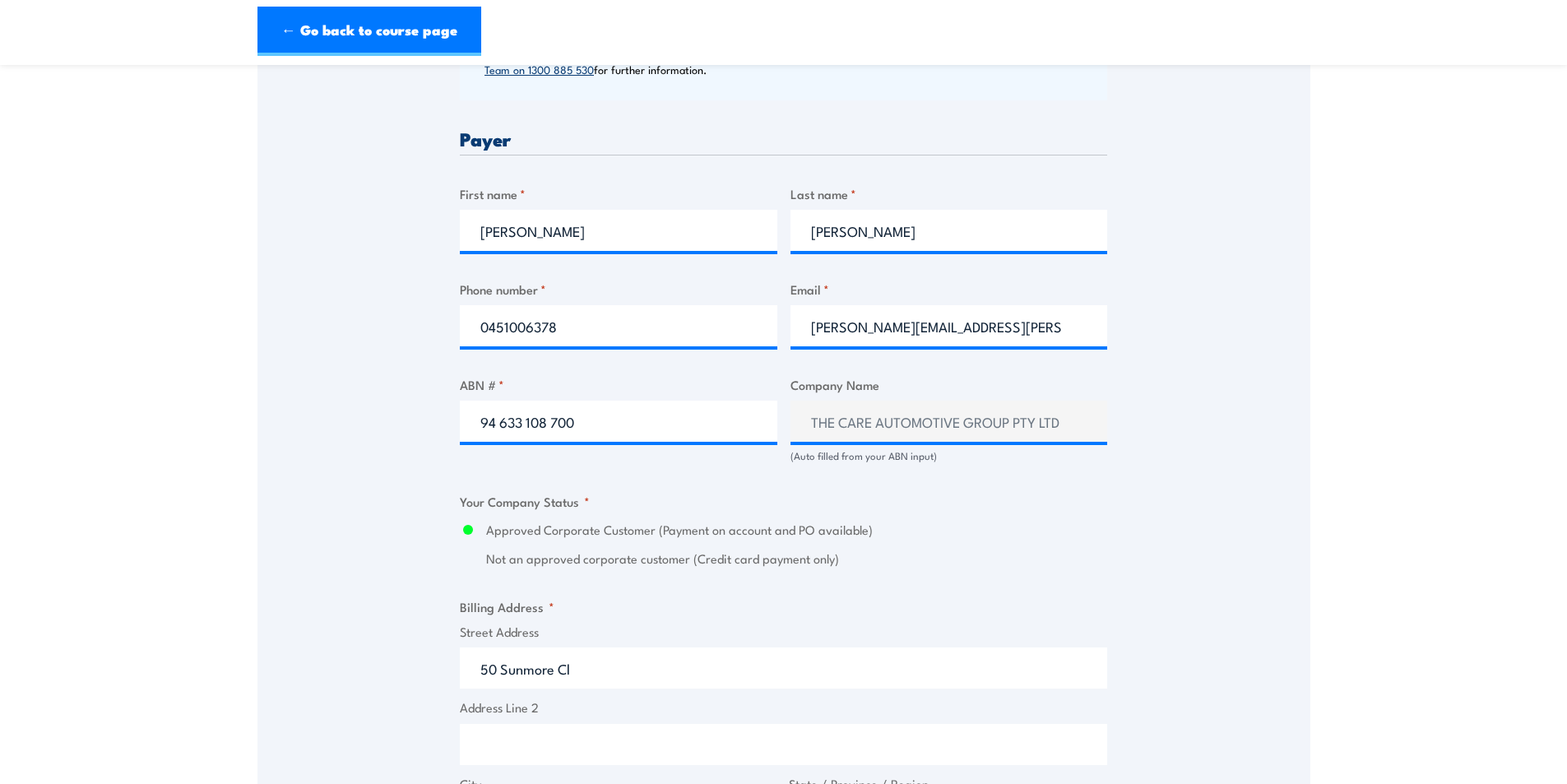
scroll to position [823, 0]
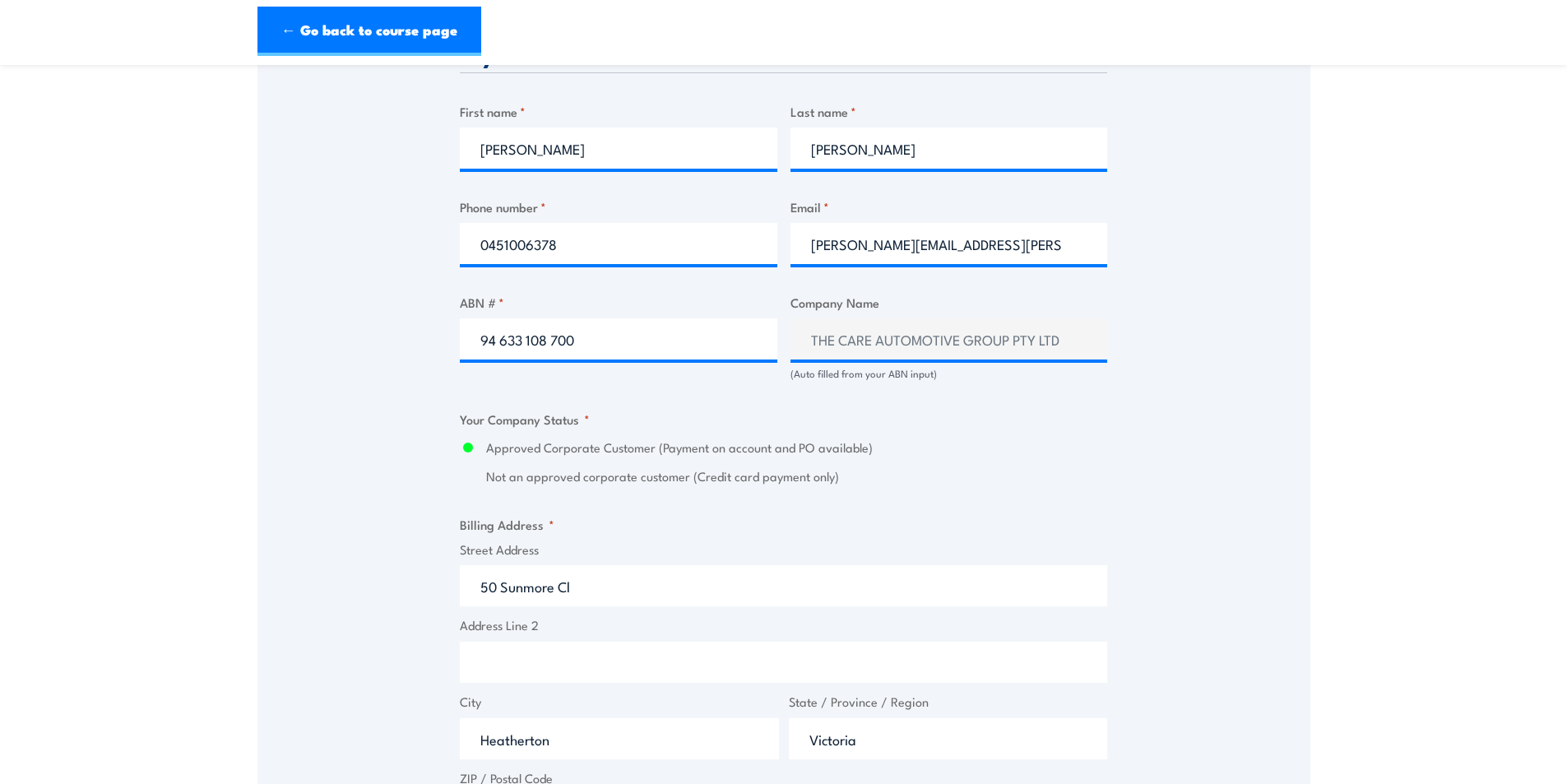
click at [752, 282] on div "Billing details I am enroling as: * An individual (I am paying for this myself)…" at bounding box center [784, 453] width 648 height 1637
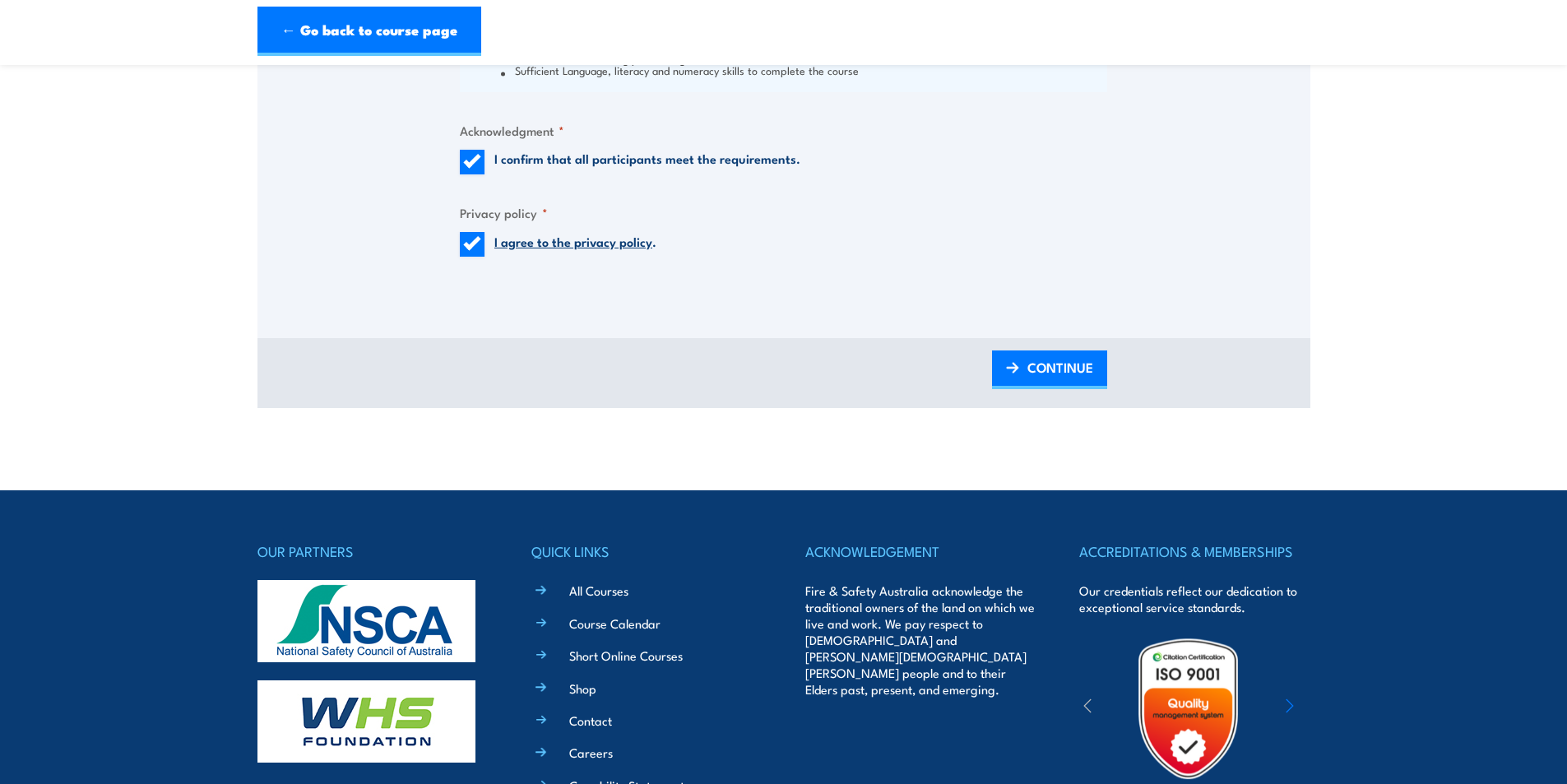
scroll to position [1809, 0]
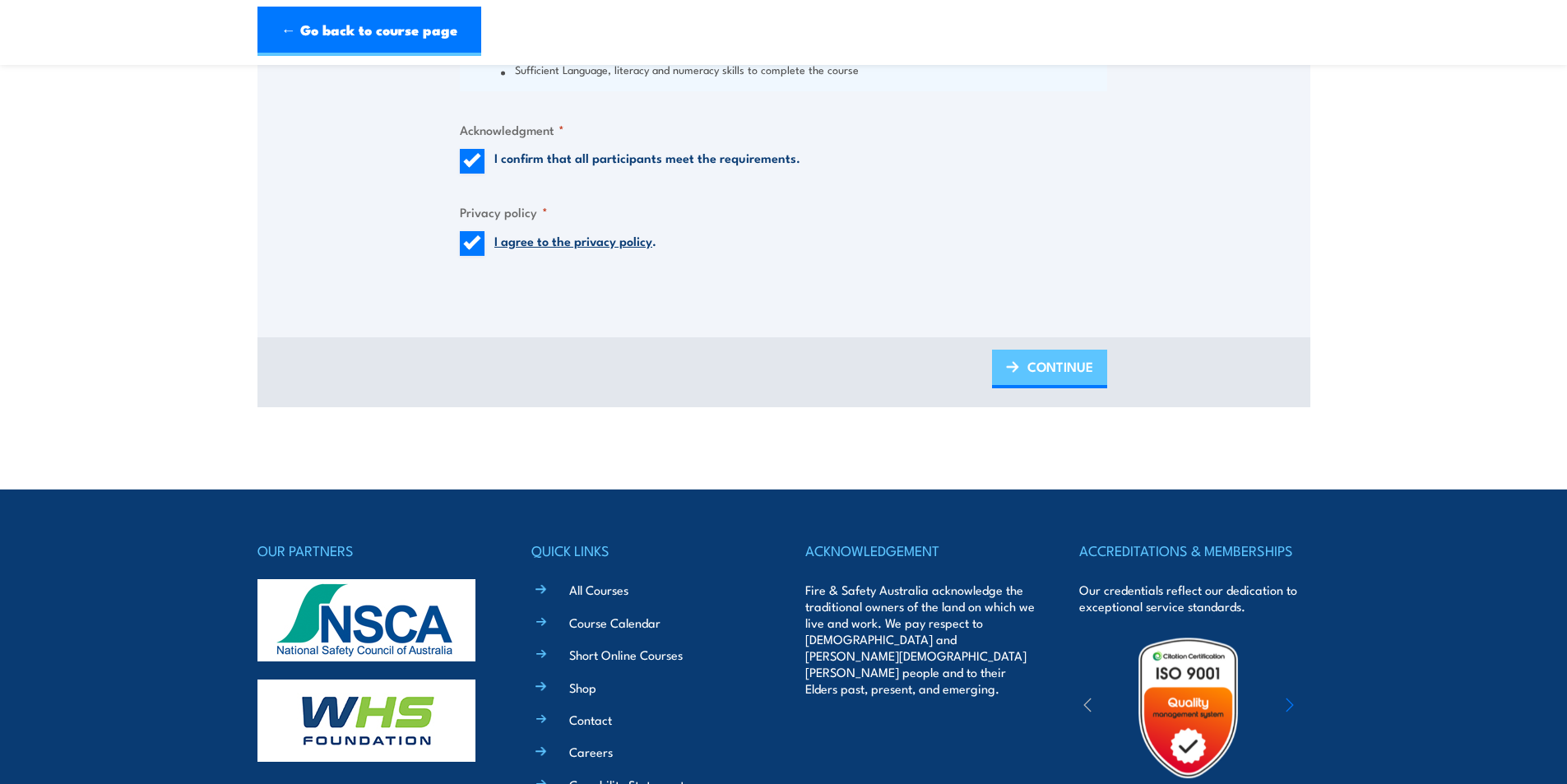
click at [1033, 362] on span "CONTINUE" at bounding box center [1060, 366] width 66 height 44
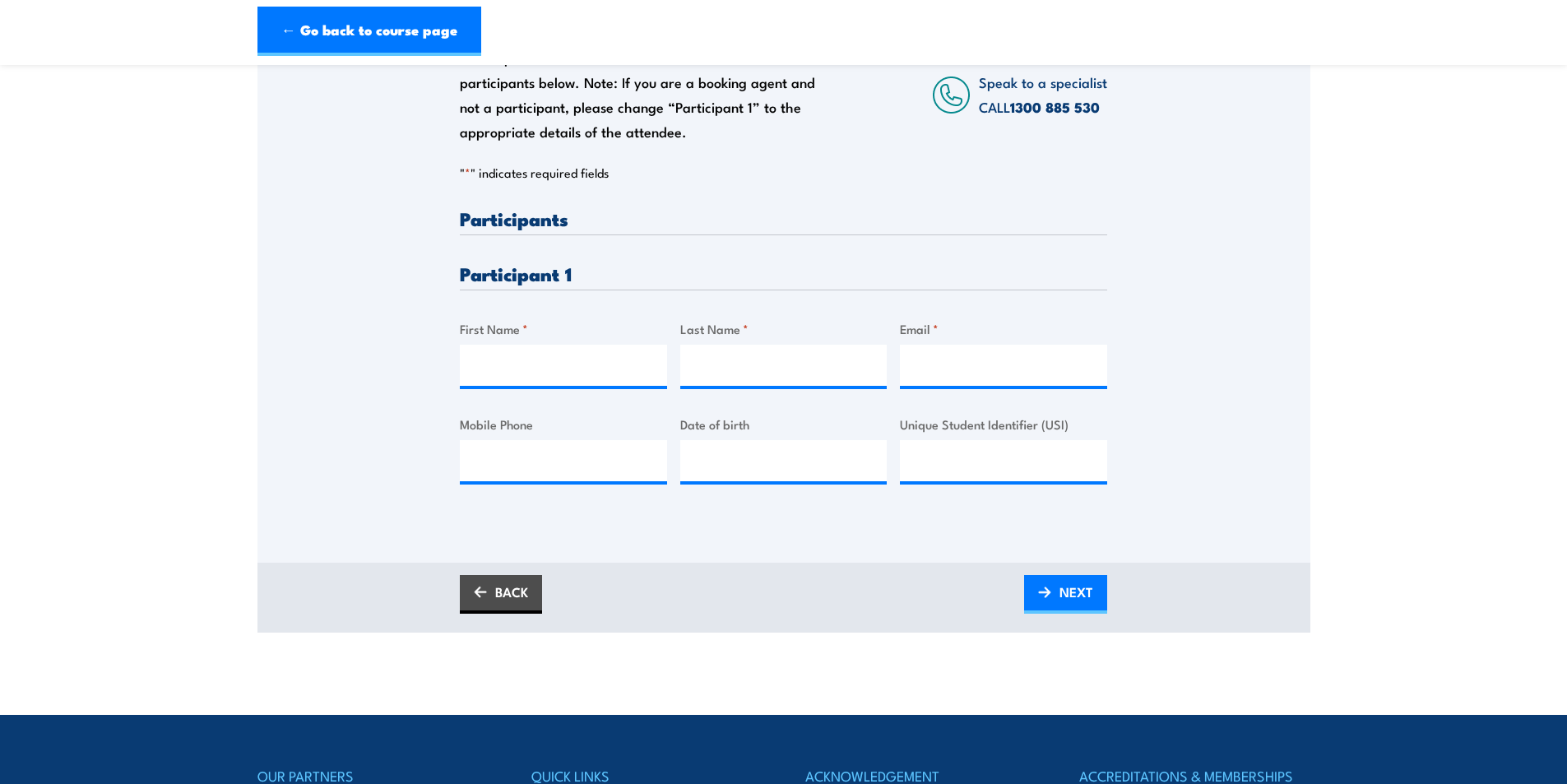
scroll to position [329, 0]
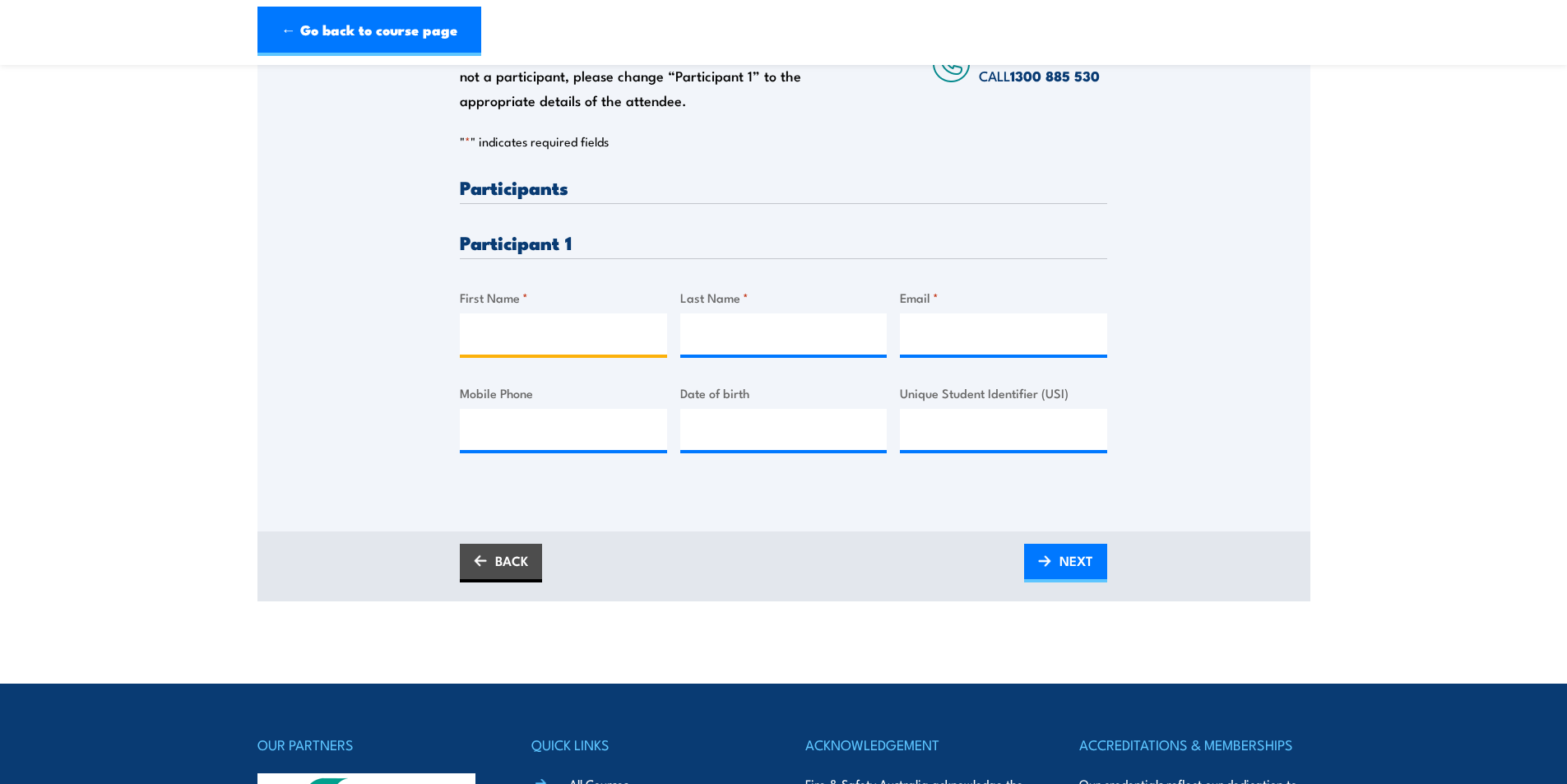
click at [509, 332] on input "First Name *" at bounding box center [563, 334] width 207 height 41
type input "[PERSON_NAME]"
click at [736, 337] on input "Last Name *" at bounding box center [784, 334] width 207 height 41
paste input "Disbudak"
type input "Disbudak"
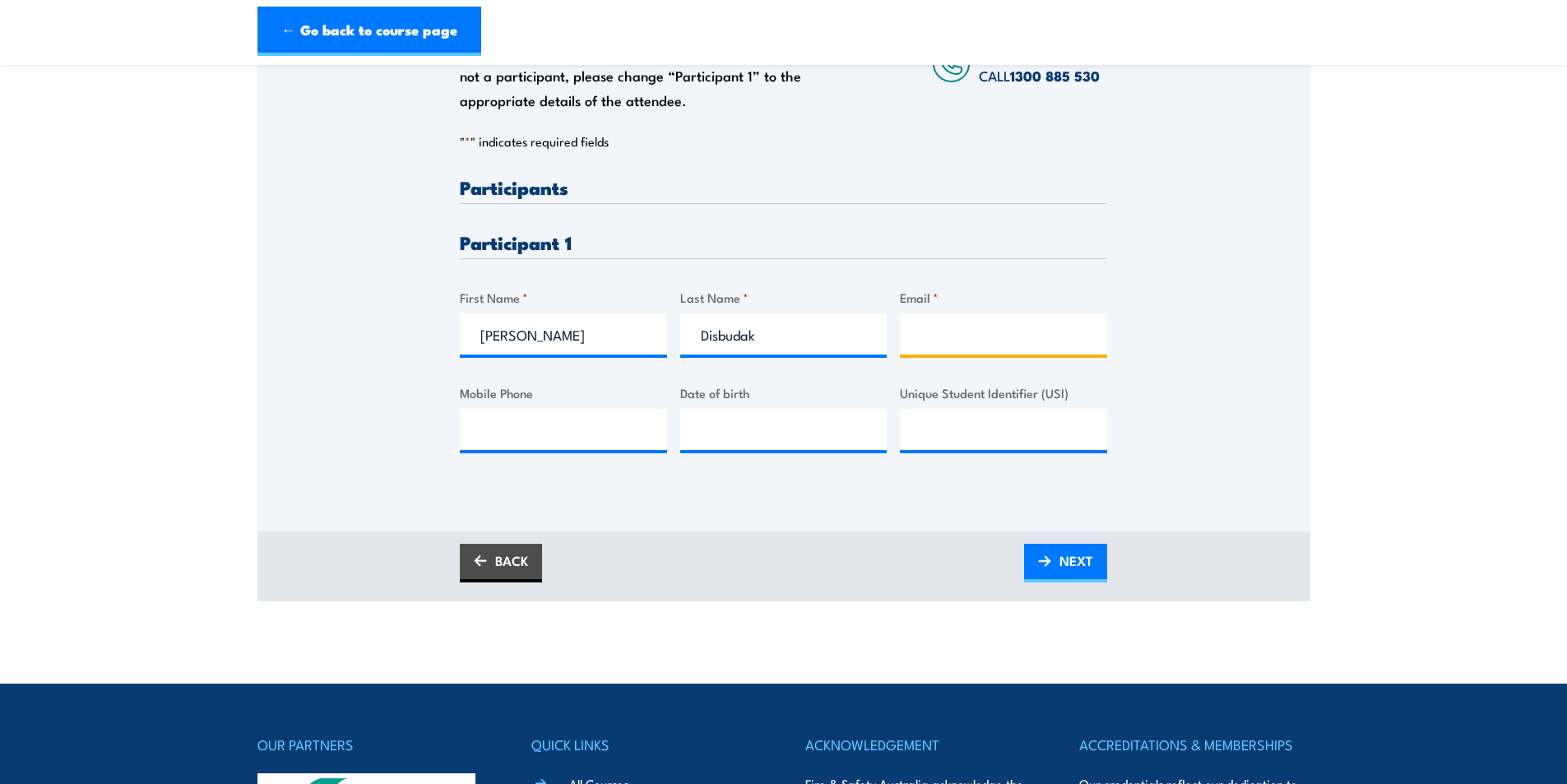
click at [985, 339] on input "Email *" at bounding box center [1003, 334] width 207 height 41
click at [937, 323] on input "Email *" at bounding box center [1003, 334] width 207 height 41
paste input "[PERSON_NAME][EMAIL_ADDRESS][DOMAIN_NAME]"
type input "[PERSON_NAME][EMAIL_ADDRESS][DOMAIN_NAME]"
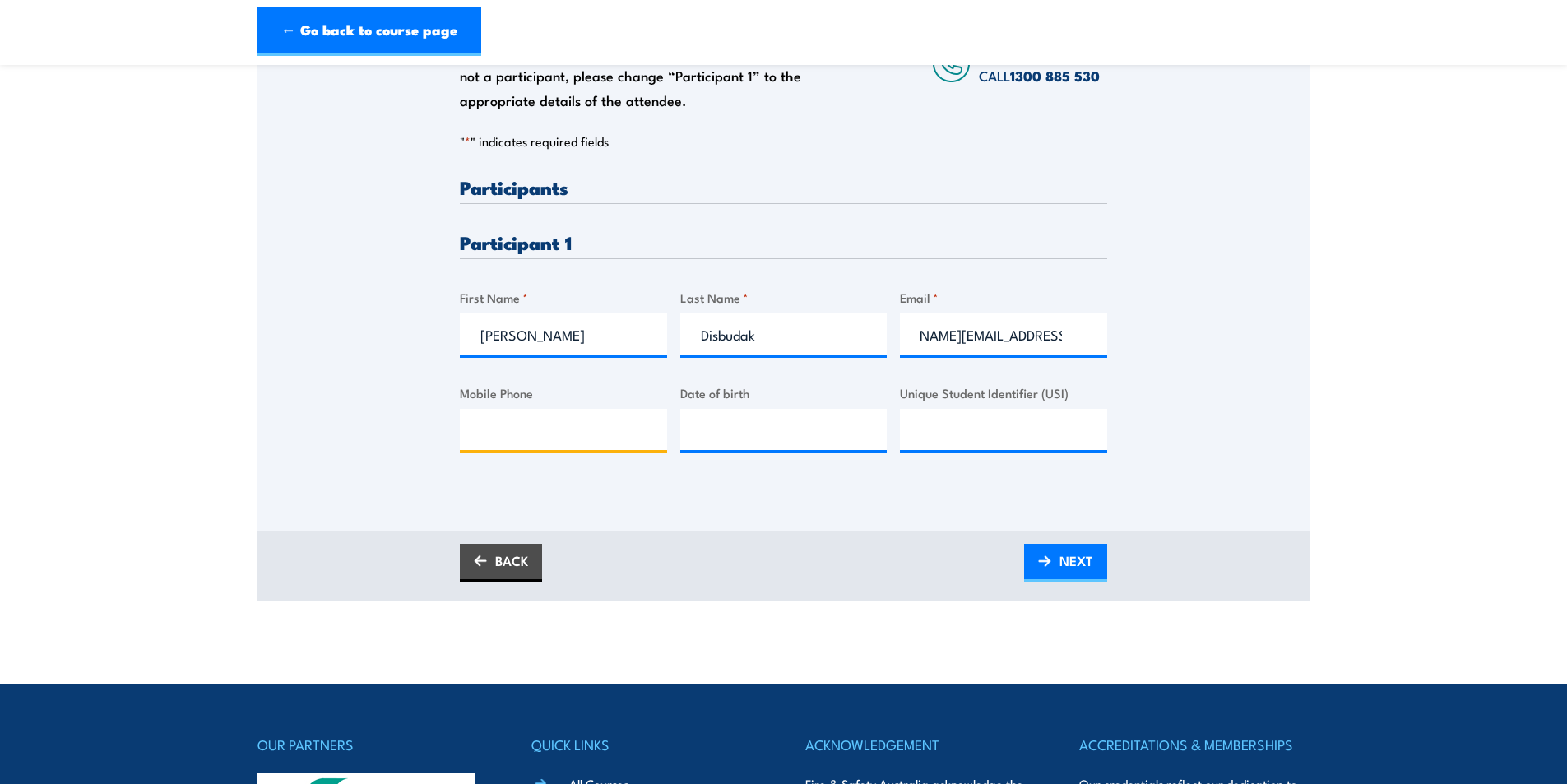
click at [570, 444] on input "Mobile Phone" at bounding box center [563, 429] width 207 height 41
click at [514, 422] on input "Mobile Phone" at bounding box center [563, 429] width 207 height 41
paste input "0421495701"
type input "0421495701"
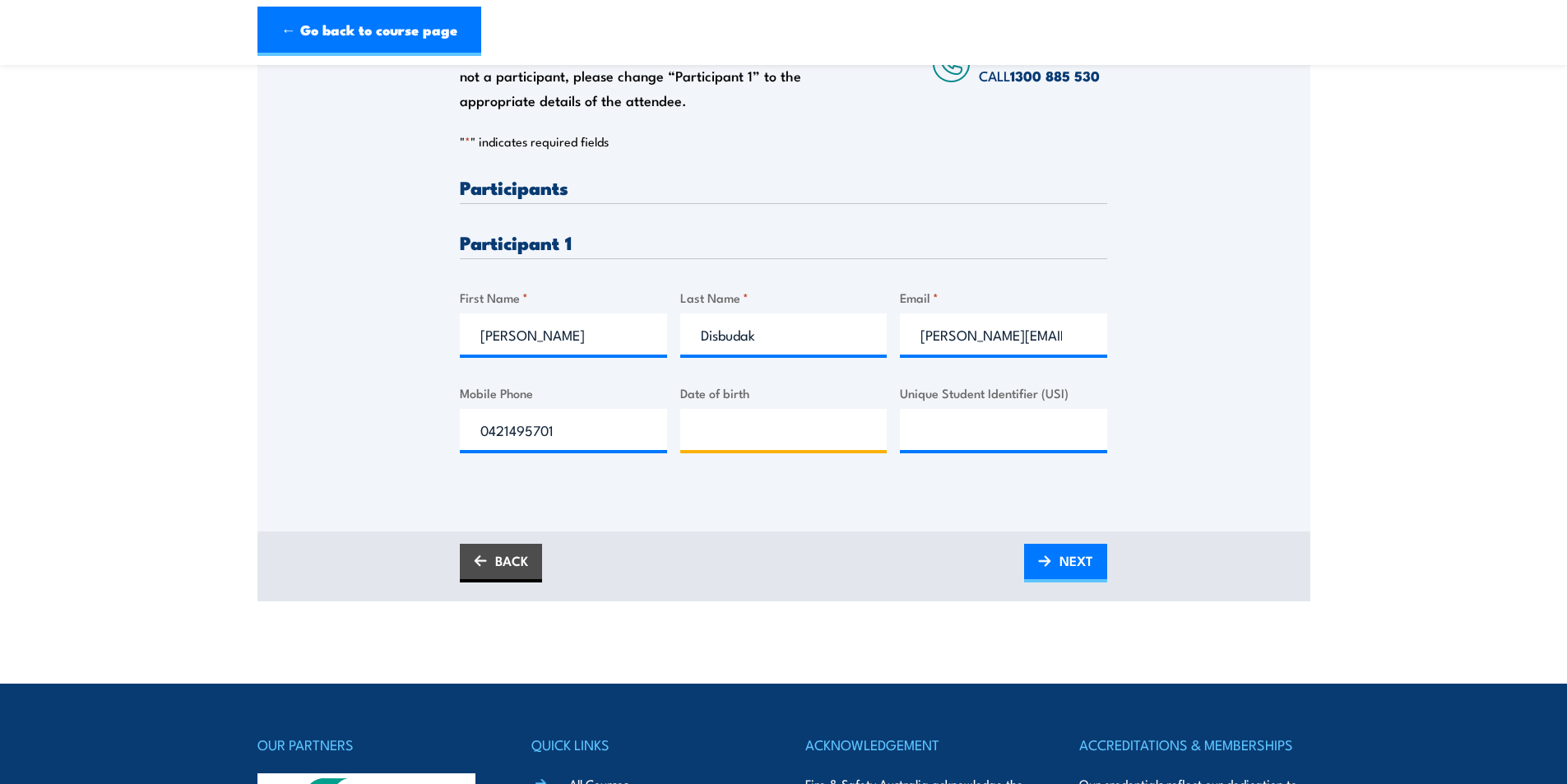
type input "__/__/____"
click at [771, 434] on input "__/__/____" at bounding box center [784, 429] width 207 height 41
type input "[DATE]"
click at [308, 356] on div "Please provide names and contact details for each of the participants below. No…" at bounding box center [784, 221] width 1053 height 529
click at [967, 434] on input "Unique Student Identifier (USI)" at bounding box center [1003, 429] width 207 height 41
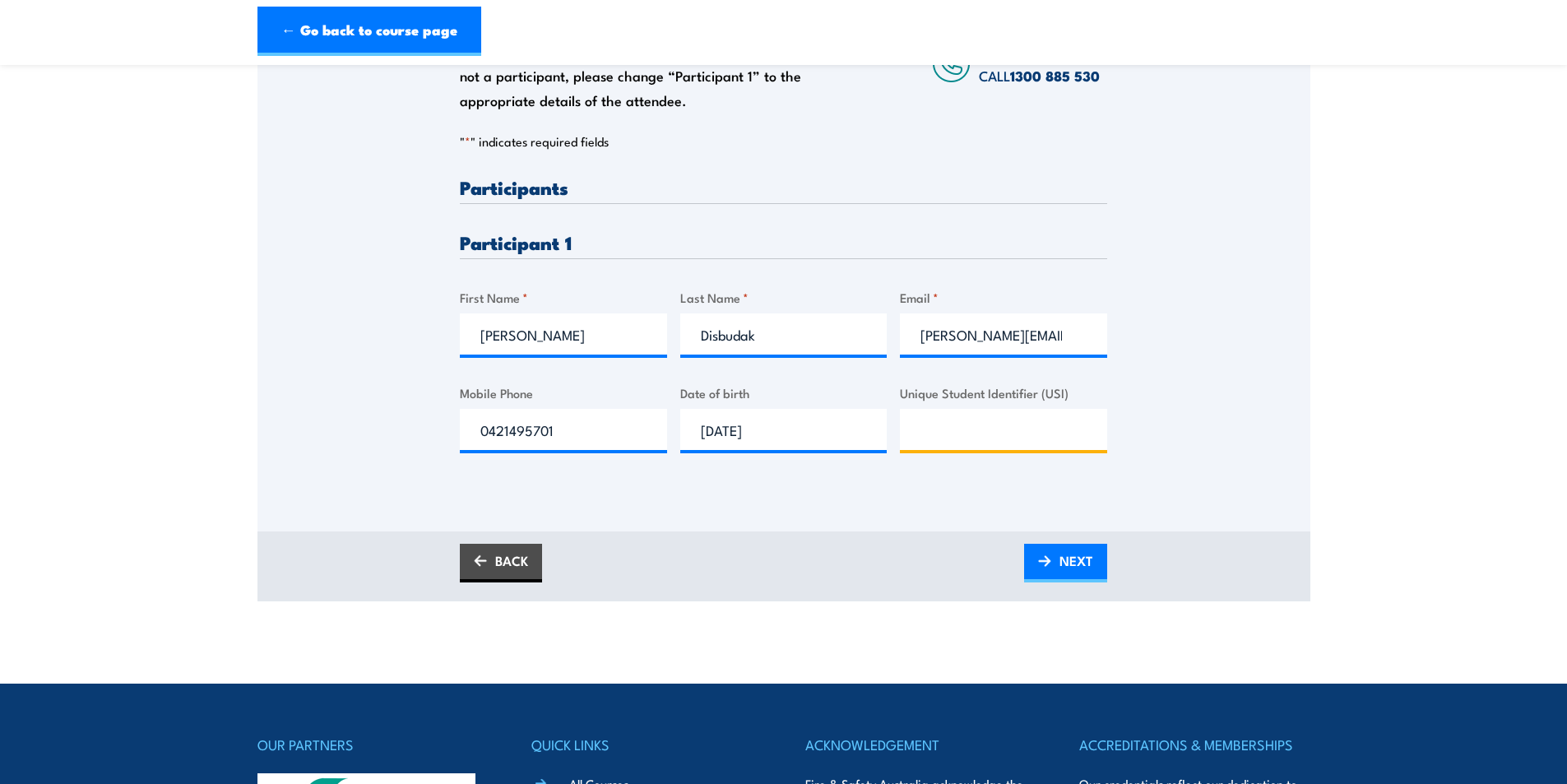
paste input "MAN6557QU8"
type input "MAN6557QU8"
click at [921, 495] on div "Please provide names and contact details for each of the participants below. No…" at bounding box center [784, 243] width 1053 height 574
click at [860, 499] on div "Please provide names and contact details for each of the participants below. No…" at bounding box center [784, 243] width 1053 height 574
click at [1053, 570] on link "NEXT" at bounding box center [1065, 562] width 83 height 39
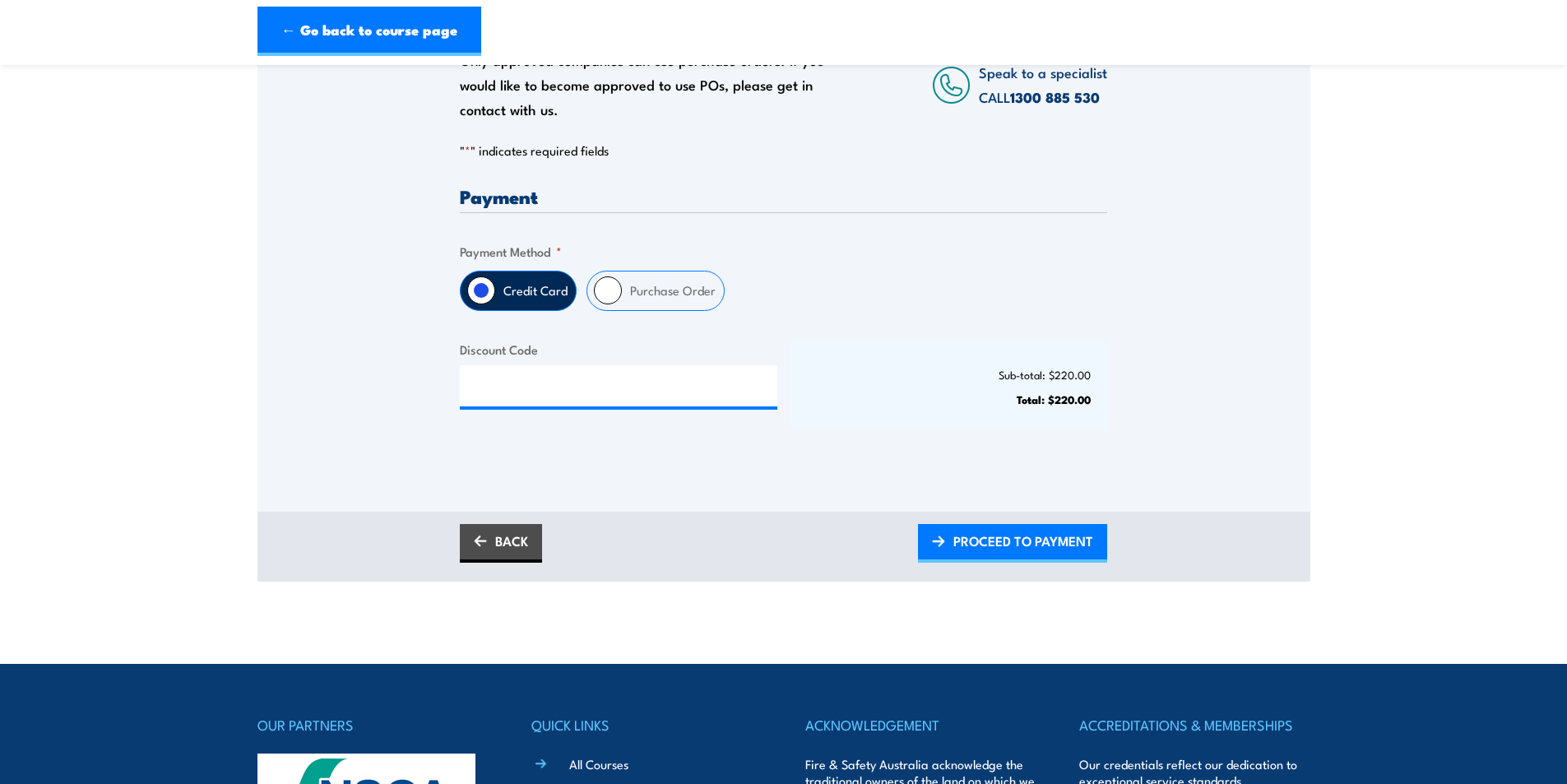
scroll to position [329, 0]
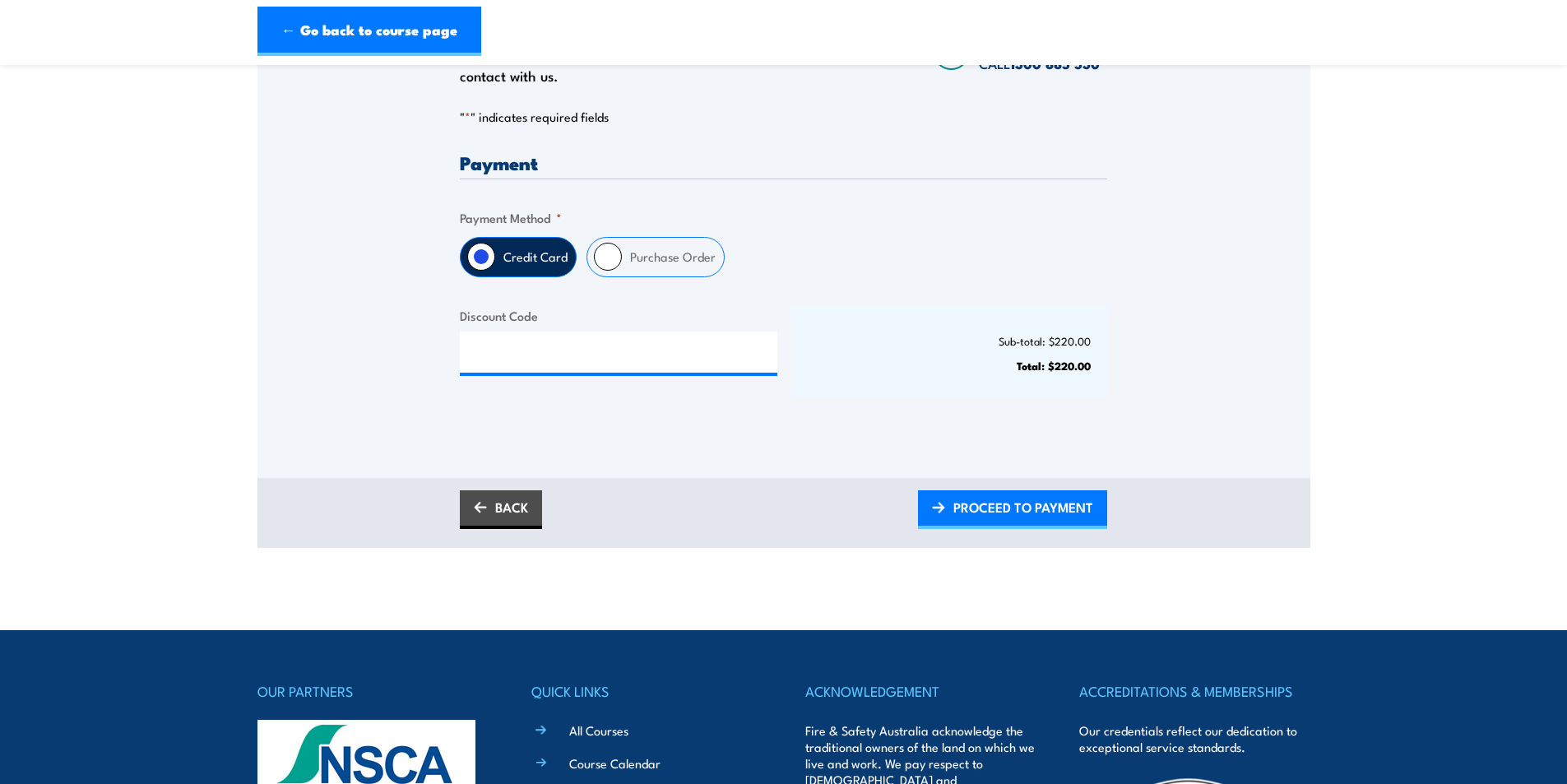
click at [642, 262] on label "Purchase Order" at bounding box center [673, 257] width 102 height 39
click at [622, 262] on input "Purchase Order" at bounding box center [607, 256] width 28 height 28
radio input "true"
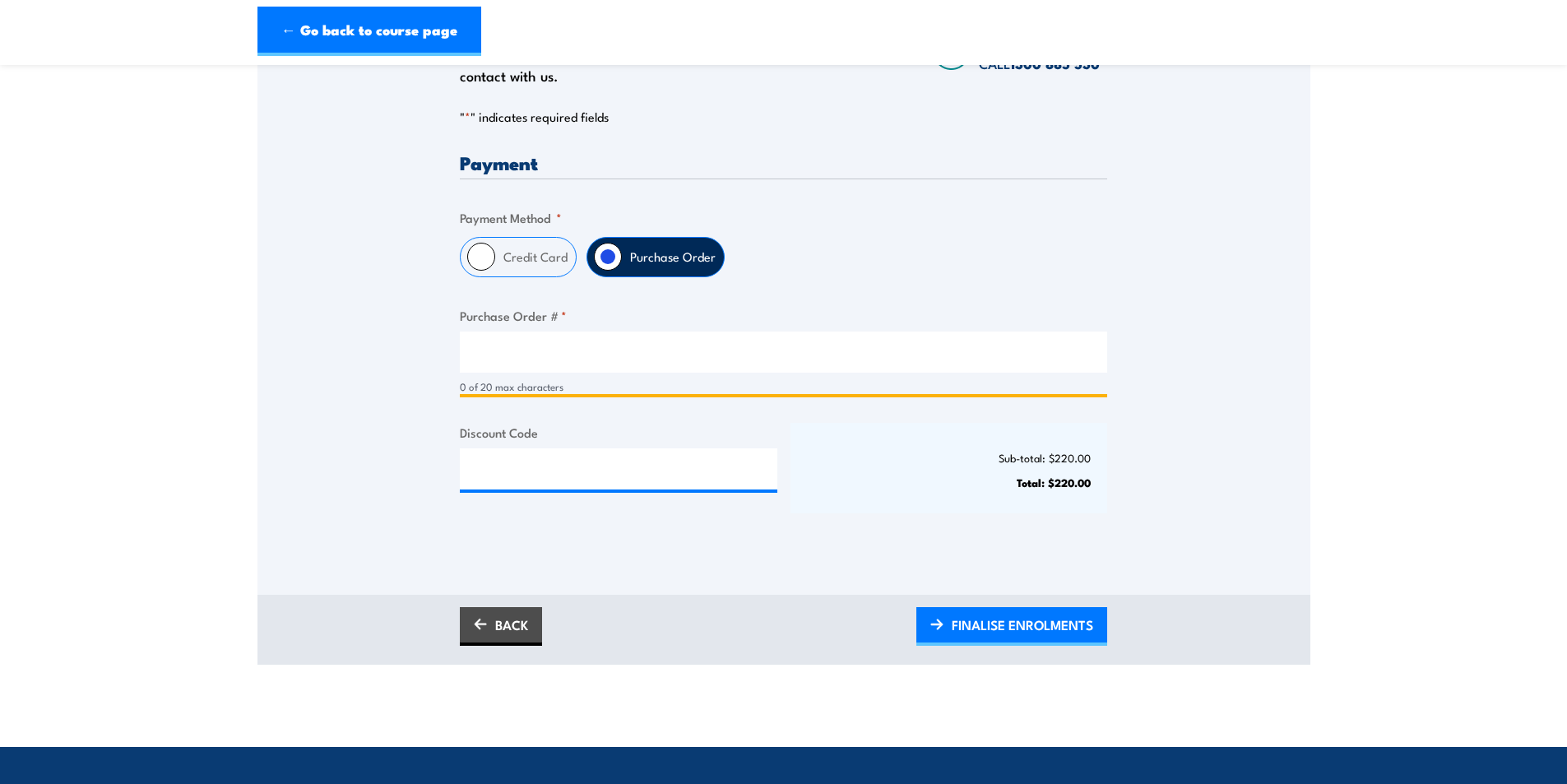
click at [545, 372] on input "Purchase Order # *" at bounding box center [784, 352] width 648 height 41
type input "PO0004"
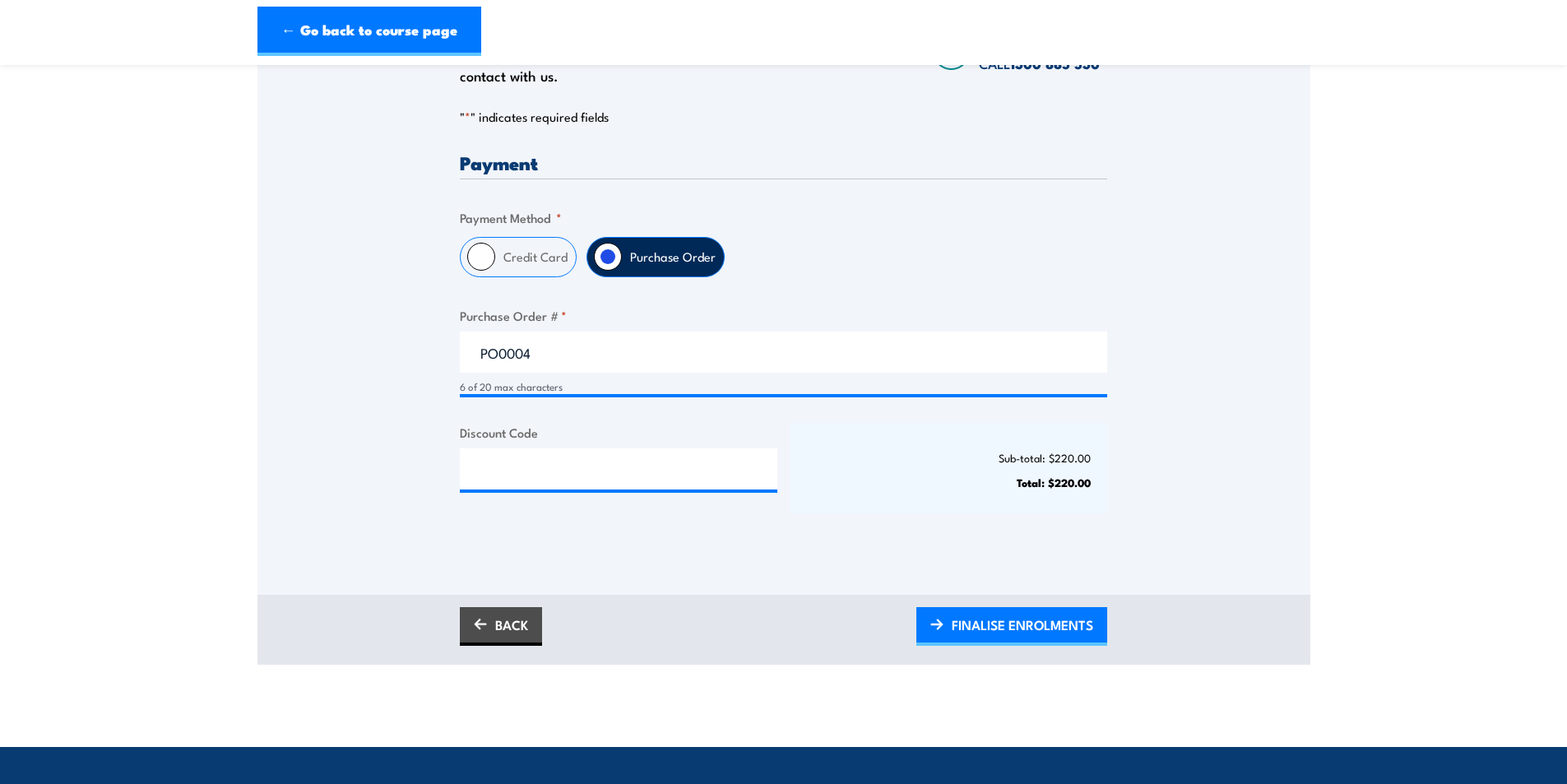
click at [307, 438] on div "Only approved companies can use purchase orders. If you would like to become ap…" at bounding box center [784, 252] width 1053 height 592
click at [967, 617] on span "FINALISE ENROLMENTS" at bounding box center [1022, 624] width 142 height 44
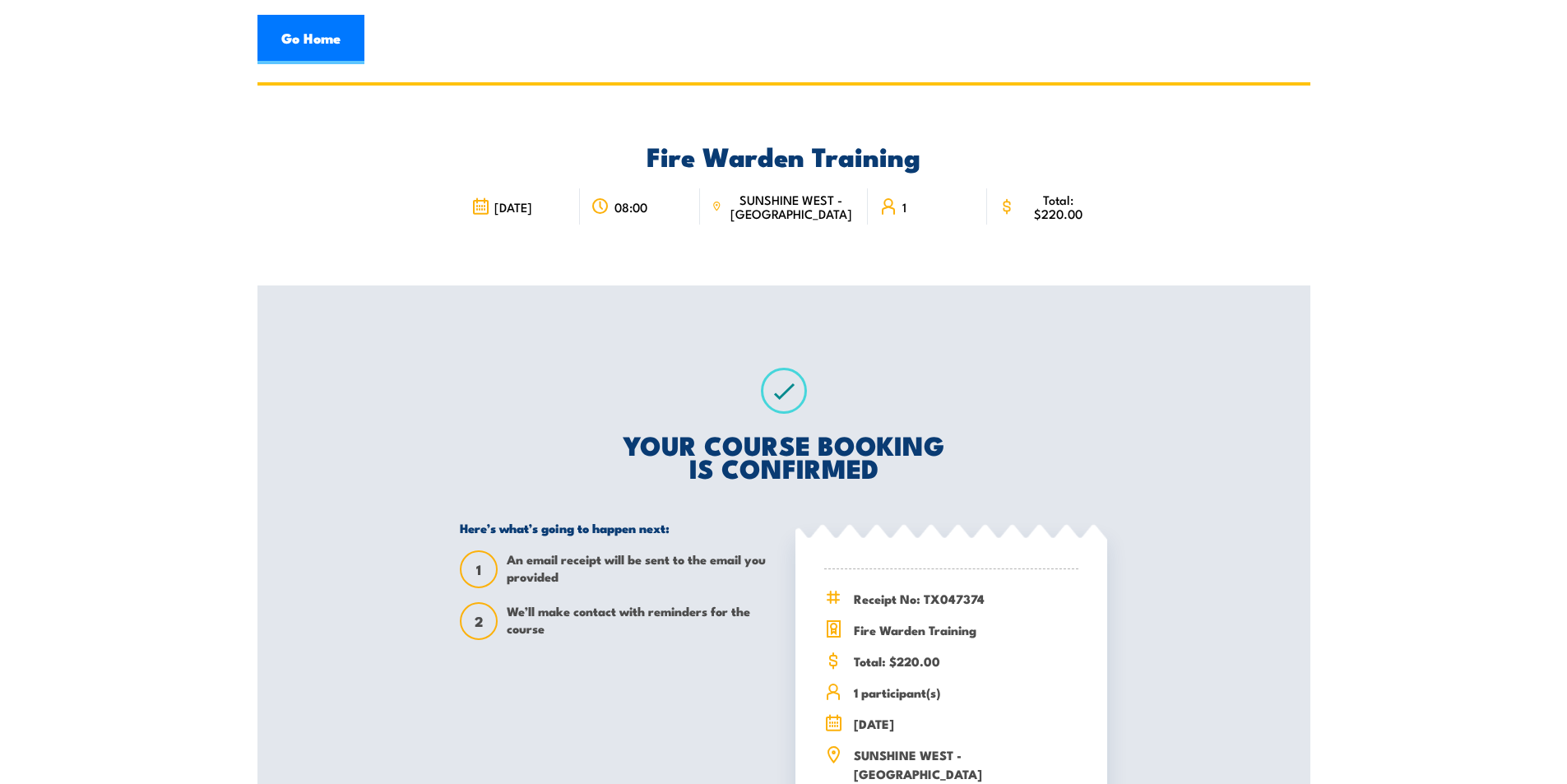
scroll to position [82, 0]
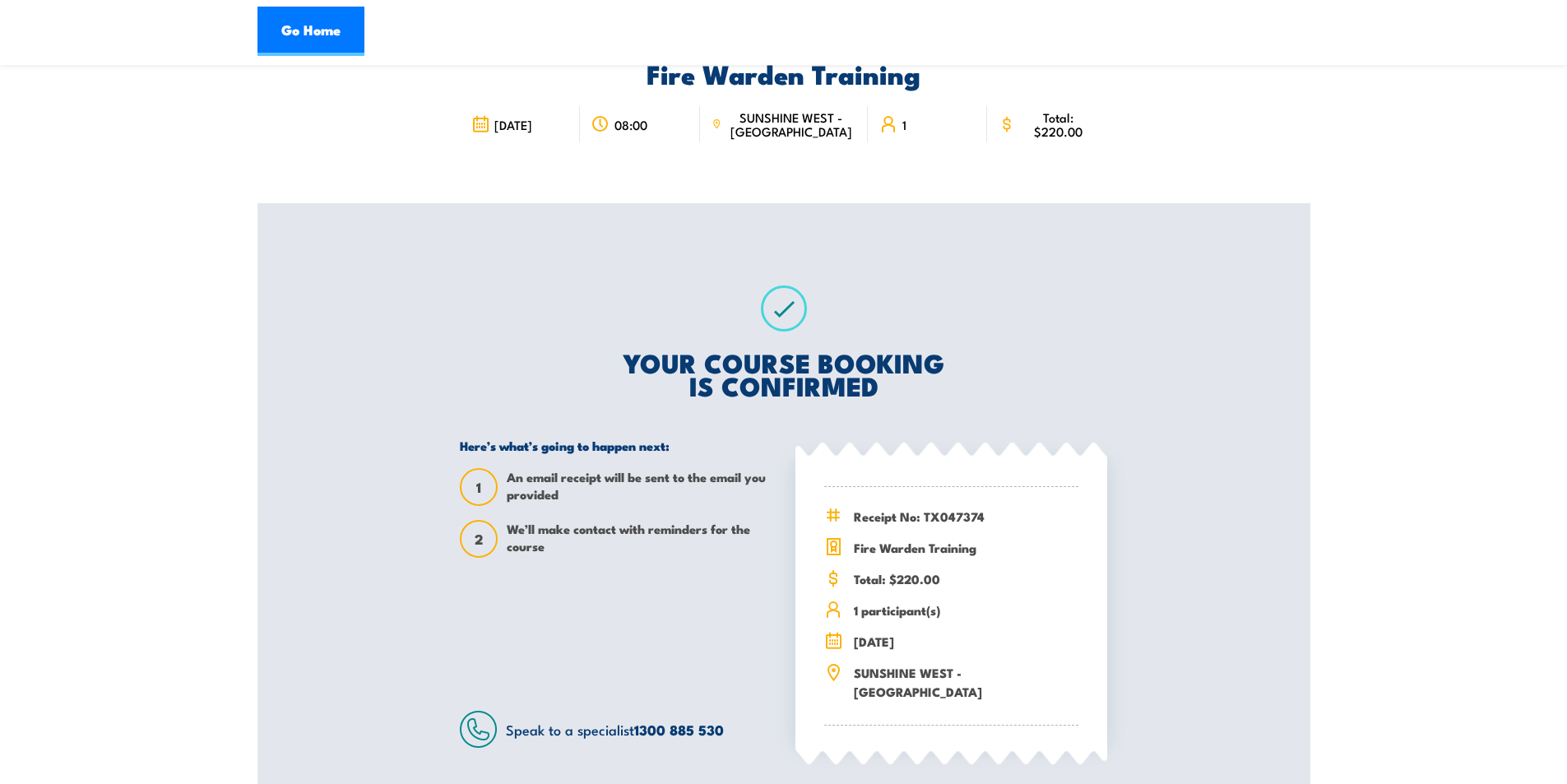
click at [339, 416] on div "Fire Warden Training 24 September 2025 08:00 1 1 2" at bounding box center [784, 415] width 1053 height 830
